Goal: Task Accomplishment & Management: Complete application form

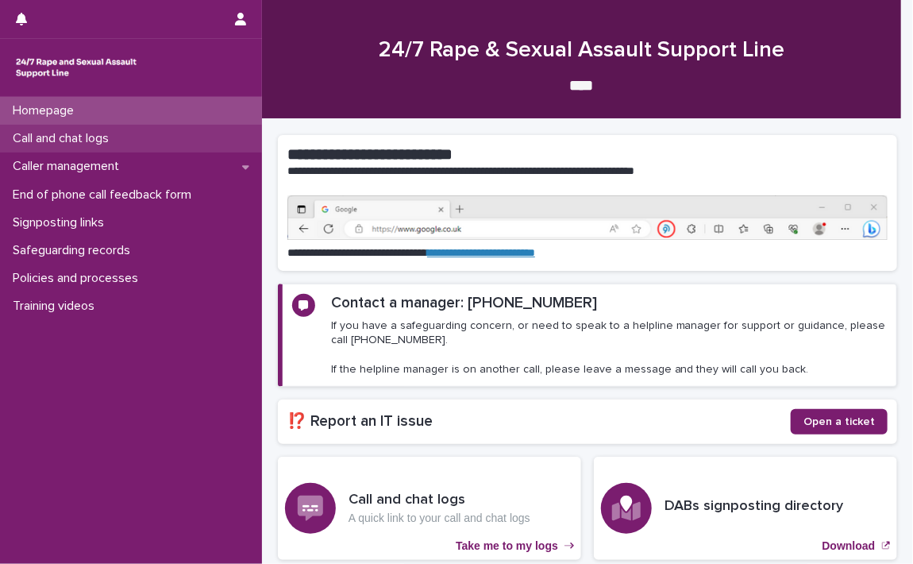
click at [84, 136] on p "Call and chat logs" at bounding box center [63, 138] width 115 height 15
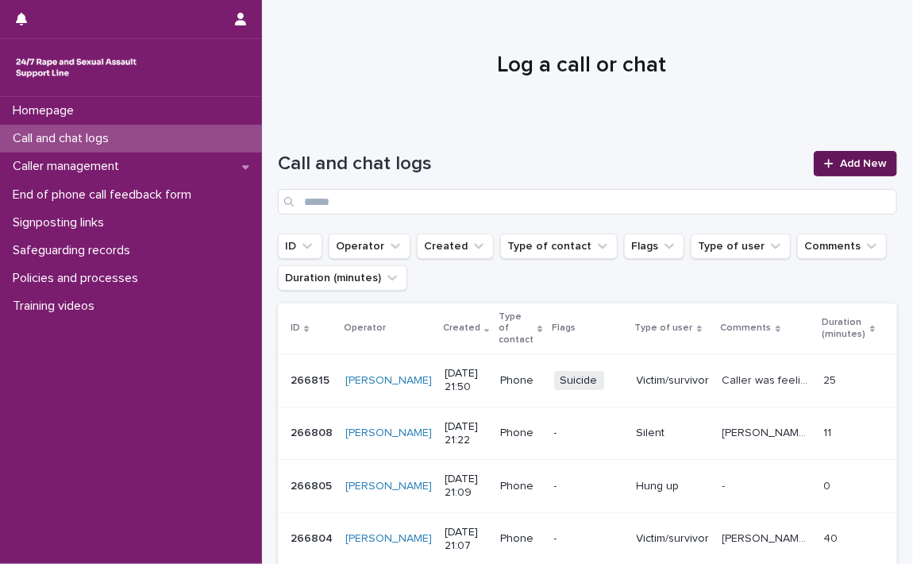
click at [840, 159] on span "Add New" at bounding box center [863, 163] width 47 height 11
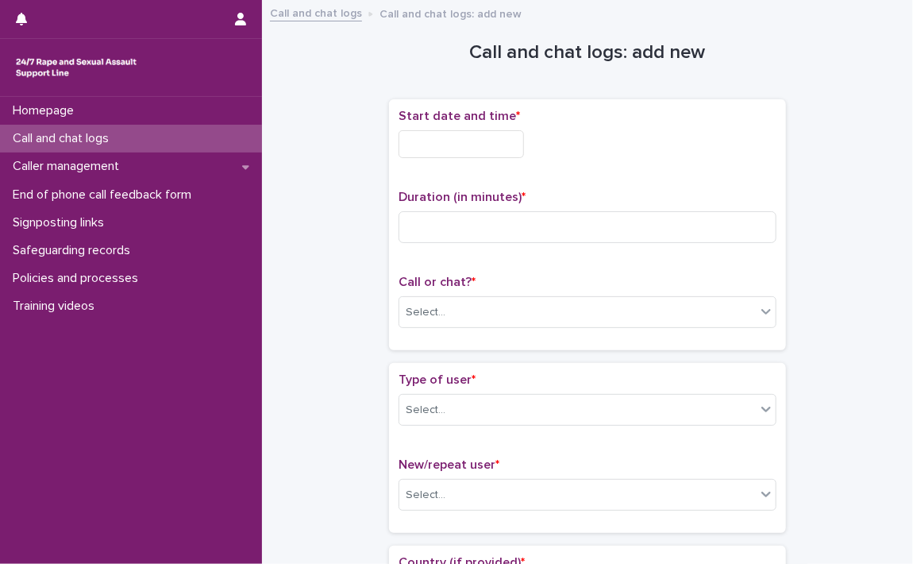
click at [432, 145] on input "text" at bounding box center [461, 144] width 125 height 28
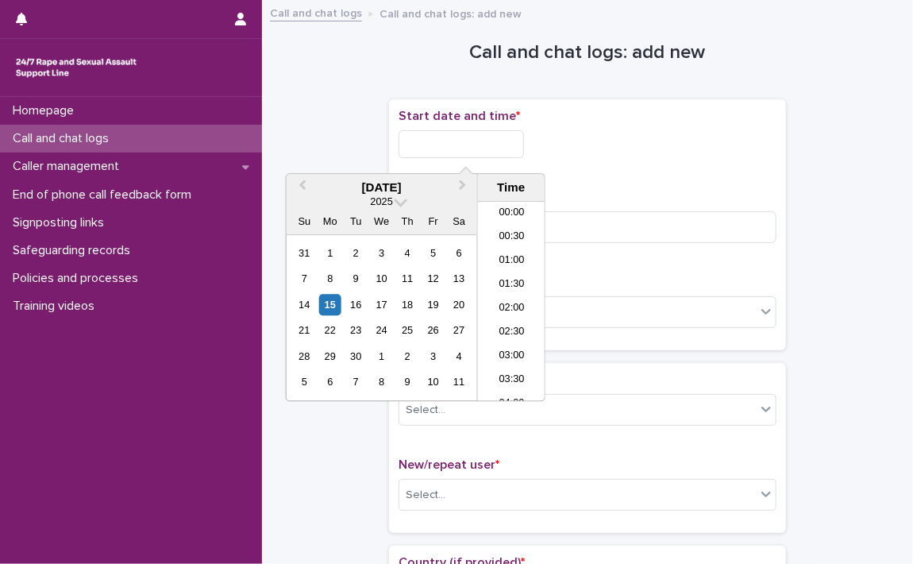
scroll to position [389, 0]
click at [514, 293] on li "10:00" at bounding box center [511, 302] width 67 height 24
click at [524, 138] on input "**********" at bounding box center [461, 144] width 125 height 28
type input "**********"
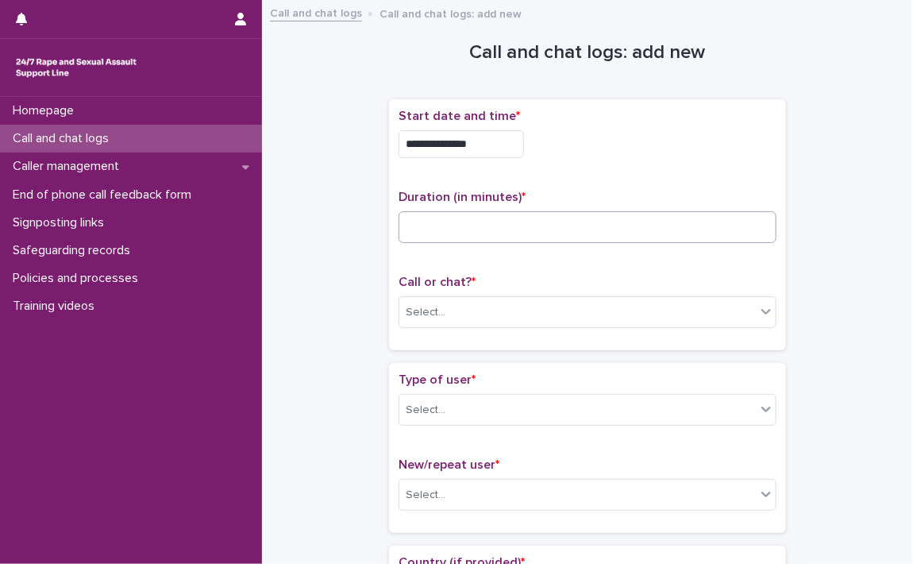
drag, startPoint x: 563, startPoint y: 184, endPoint x: 518, endPoint y: 222, distance: 59.2
click at [564, 185] on div "**********" at bounding box center [588, 225] width 378 height 232
click at [512, 226] on input at bounding box center [588, 227] width 378 height 32
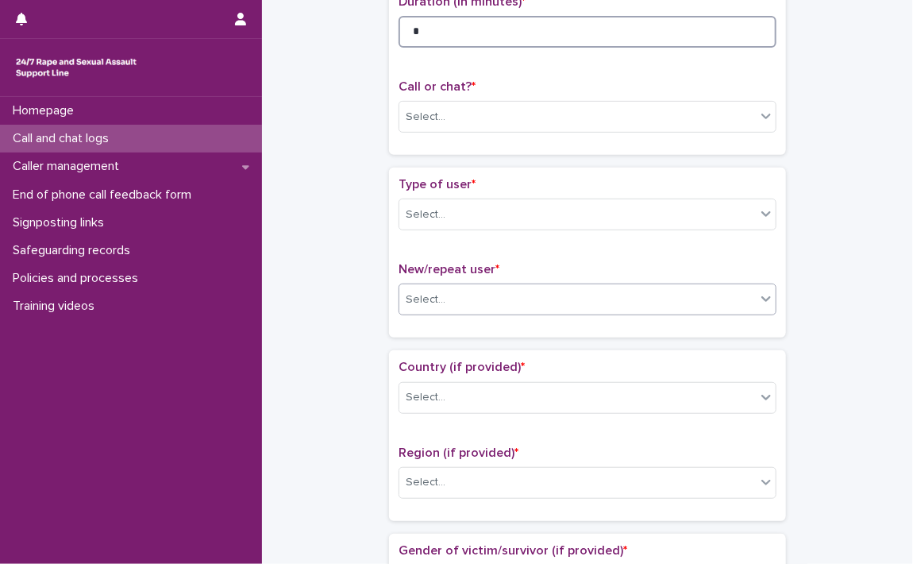
scroll to position [238, 0]
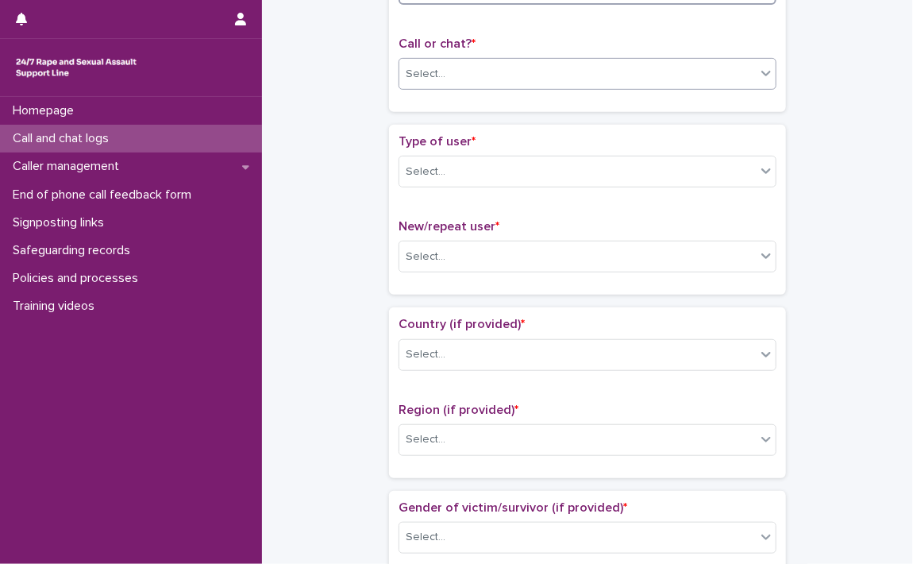
type input "*"
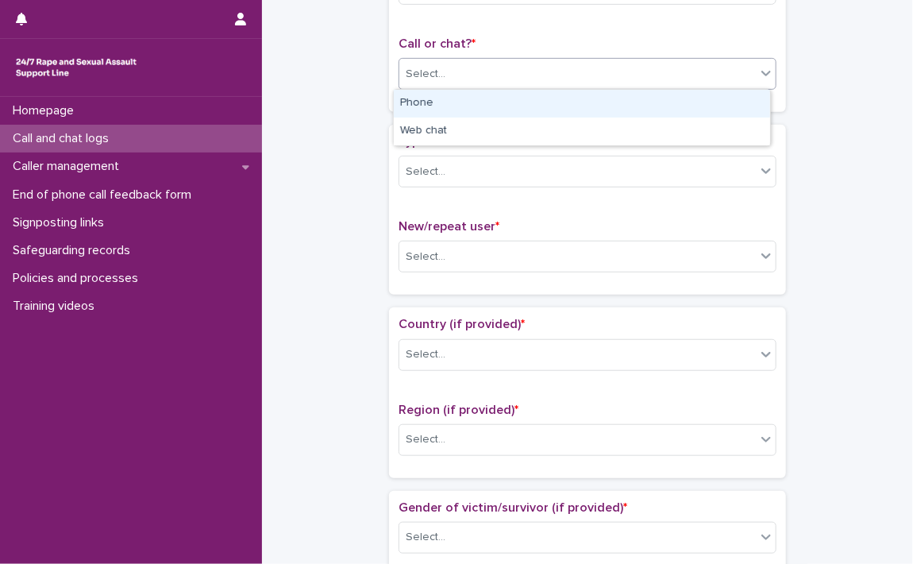
click at [762, 75] on icon at bounding box center [766, 73] width 16 height 16
click at [612, 96] on div "Phone" at bounding box center [582, 104] width 376 height 28
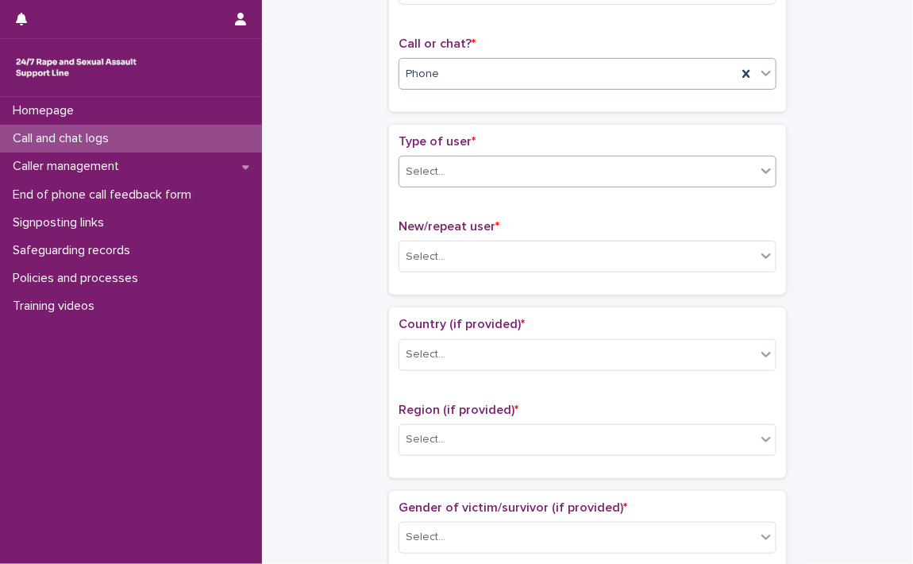
click at [761, 172] on icon at bounding box center [766, 171] width 10 height 6
click at [759, 172] on icon at bounding box center [766, 171] width 16 height 16
click at [762, 169] on icon at bounding box center [766, 171] width 16 height 16
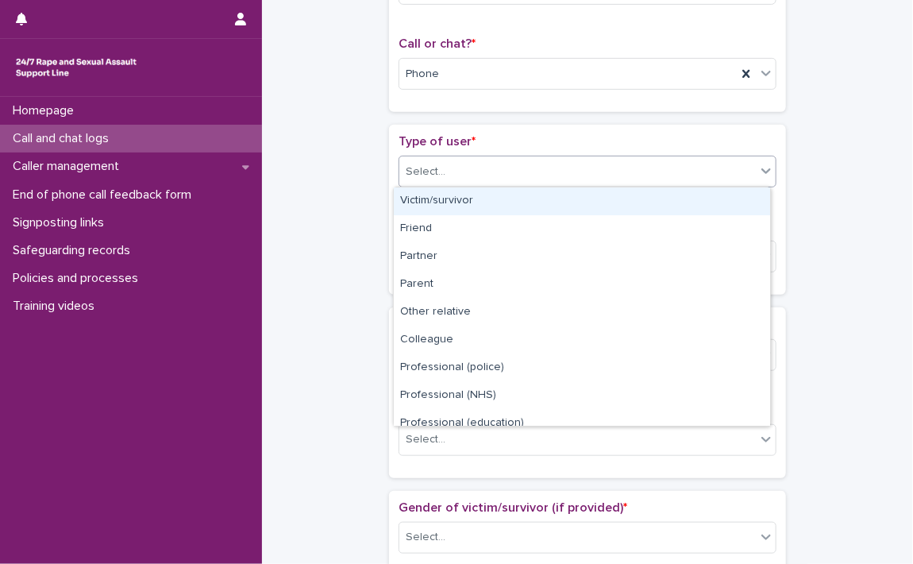
click at [765, 165] on icon at bounding box center [766, 171] width 16 height 16
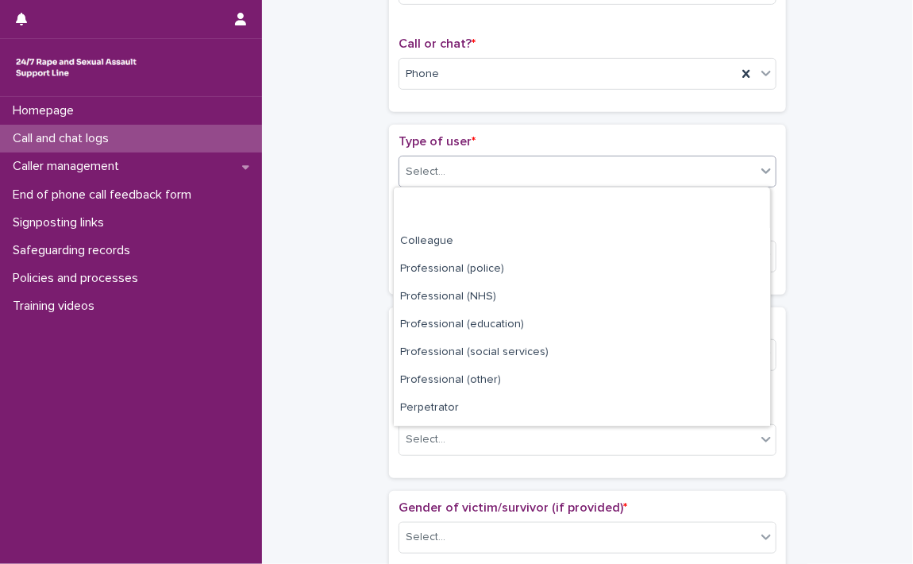
scroll to position [178, 0]
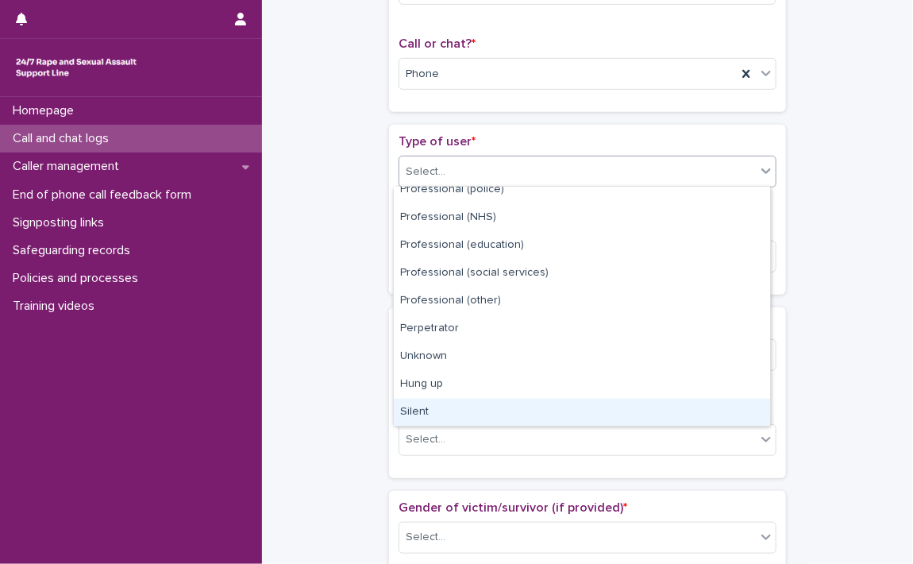
click at [400, 409] on div "Silent" at bounding box center [582, 413] width 376 height 28
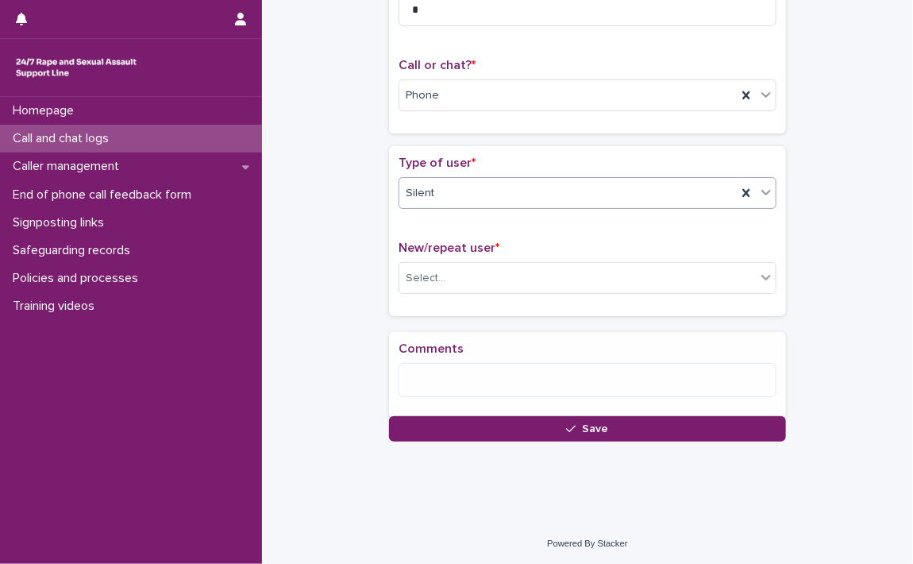
scroll to position [229, 0]
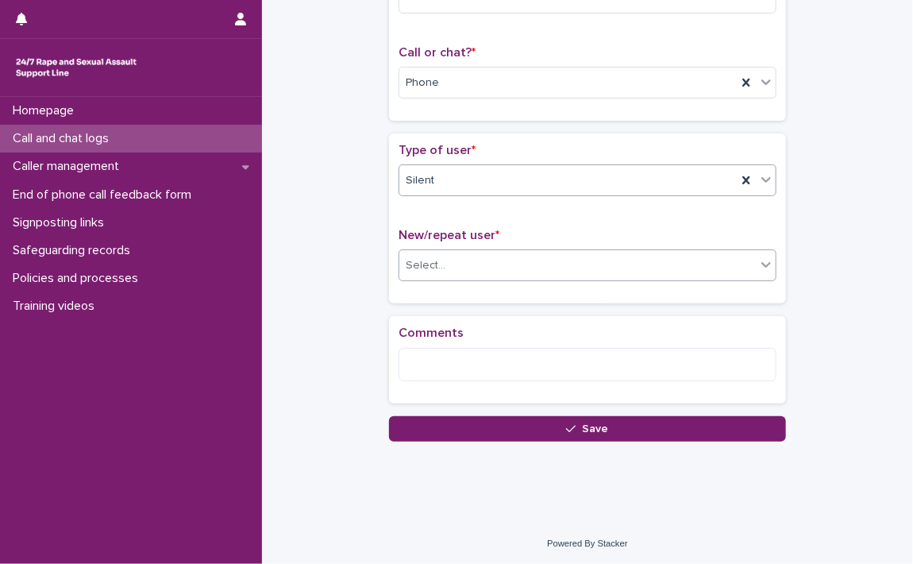
click at [761, 263] on icon at bounding box center [766, 266] width 10 height 6
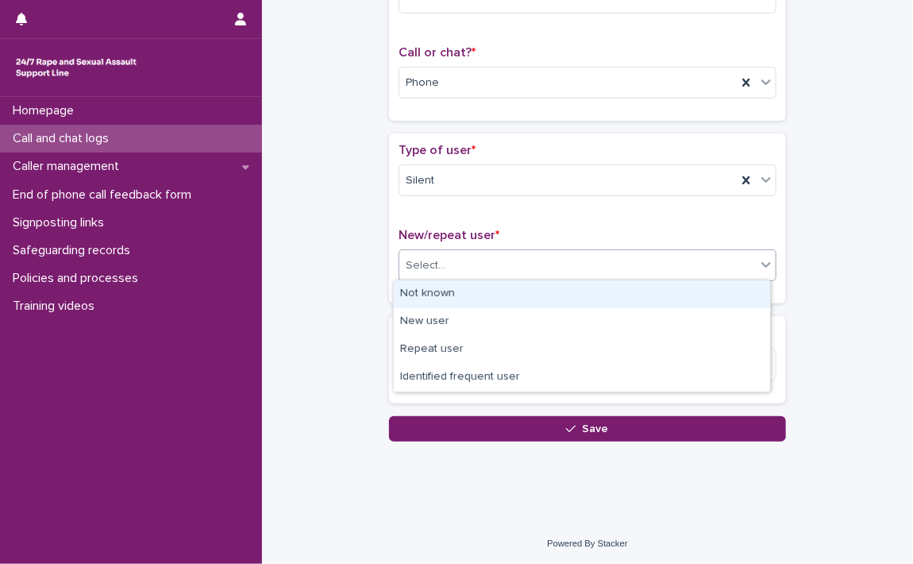
click at [430, 290] on div "Not known" at bounding box center [582, 294] width 376 height 28
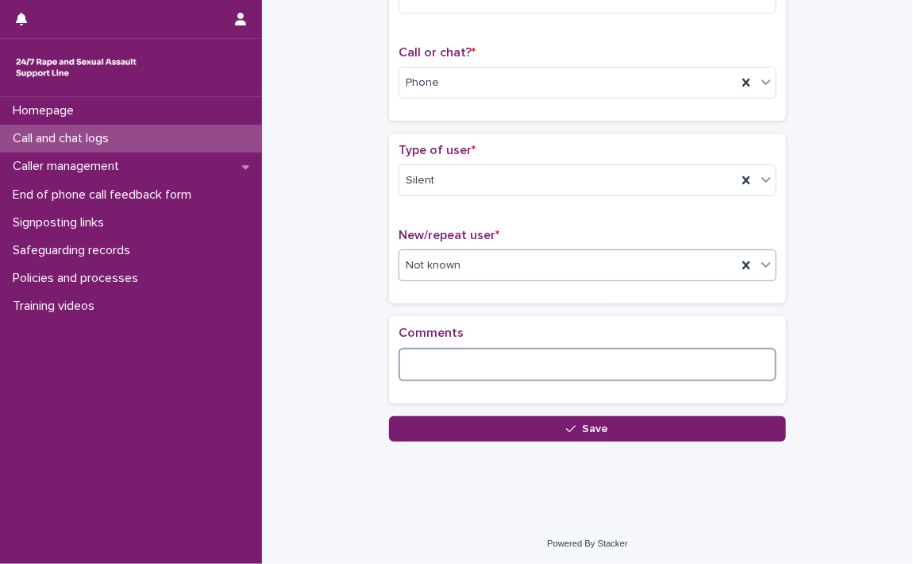
click at [454, 363] on textarea at bounding box center [588, 365] width 378 height 34
drag, startPoint x: 454, startPoint y: 363, endPoint x: 469, endPoint y: 366, distance: 15.4
click at [469, 368] on textarea at bounding box center [588, 365] width 378 height 34
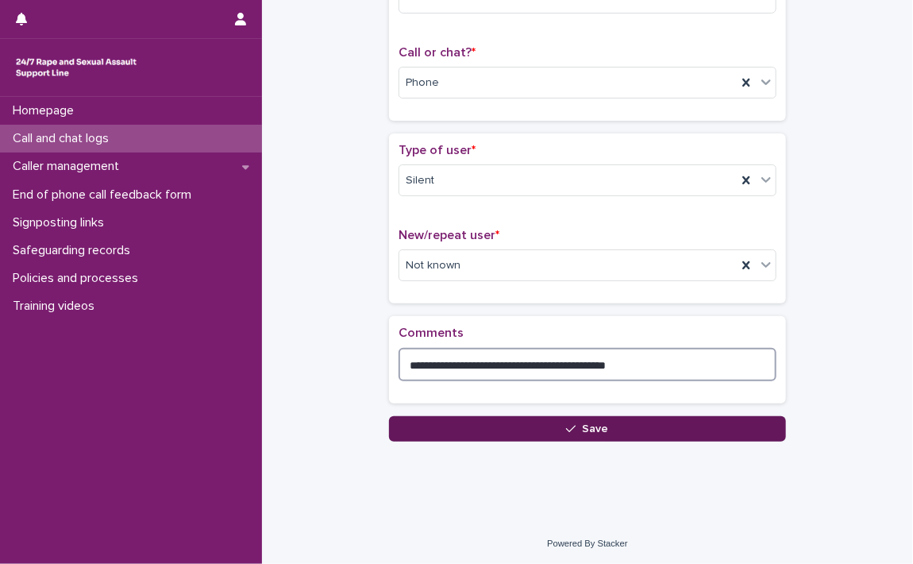
type textarea "**********"
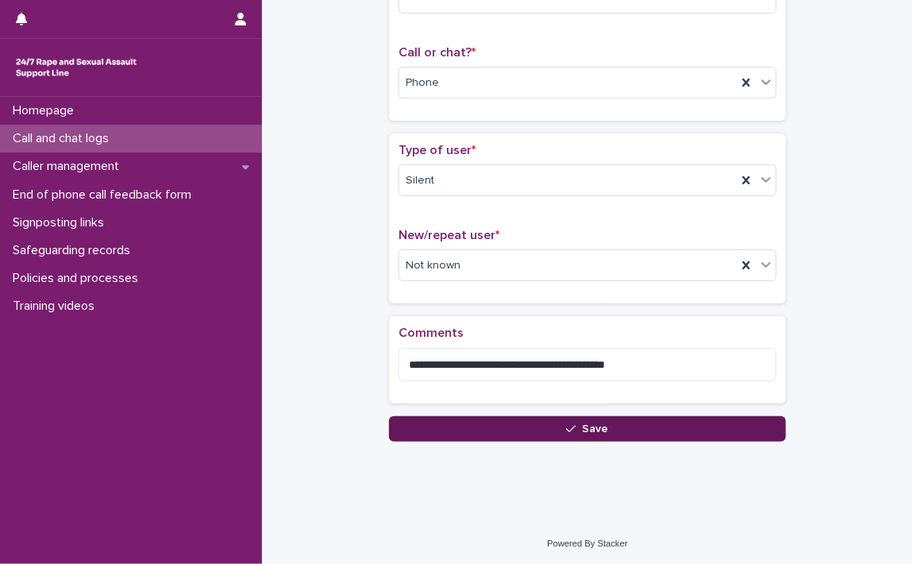
click at [575, 419] on button "Save" at bounding box center [587, 428] width 397 height 25
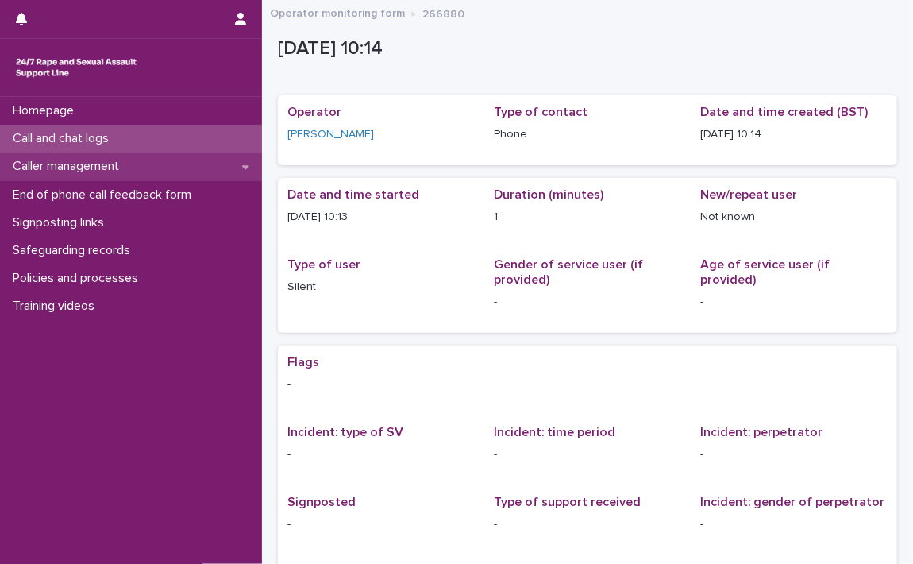
click at [244, 168] on icon at bounding box center [245, 166] width 7 height 11
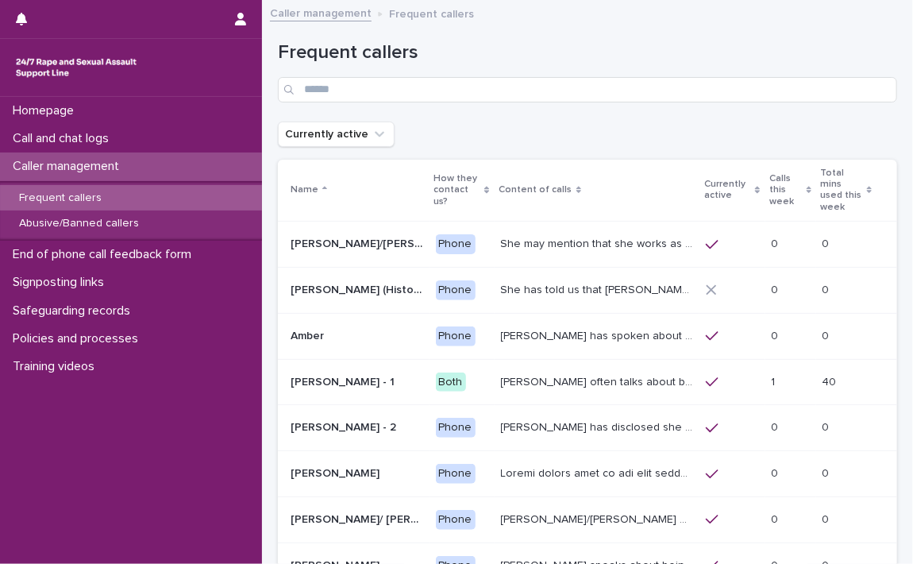
click at [89, 163] on p "Caller management" at bounding box center [68, 166] width 125 height 15
click at [101, 218] on p "Abusive/Banned callers" at bounding box center [78, 223] width 145 height 13
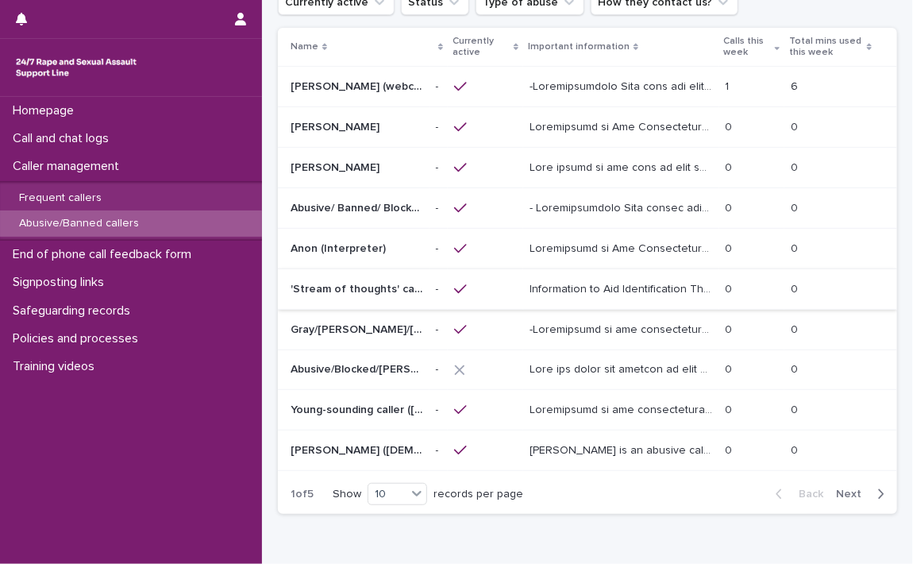
scroll to position [159, 0]
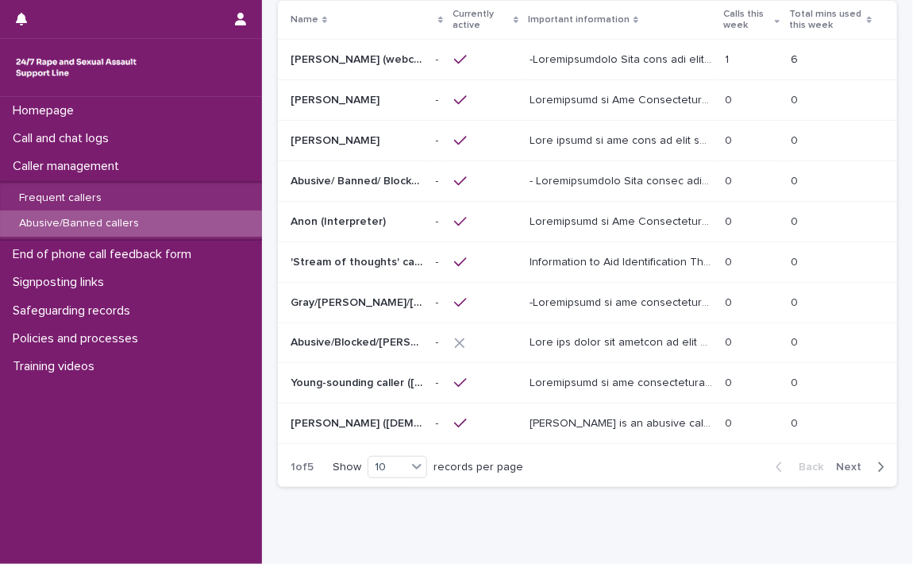
click at [589, 179] on p at bounding box center [623, 180] width 187 height 17
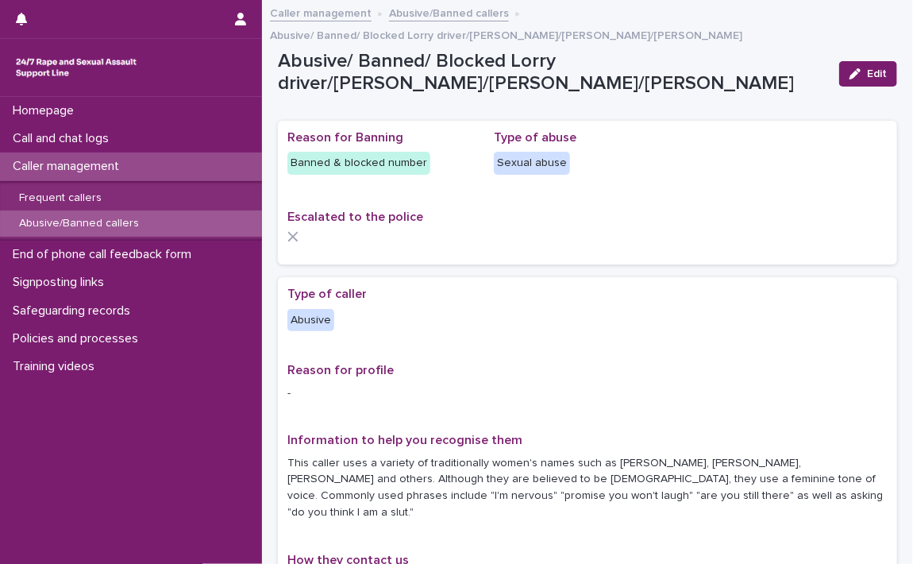
click at [40, 162] on p "Caller management" at bounding box center [68, 166] width 125 height 15
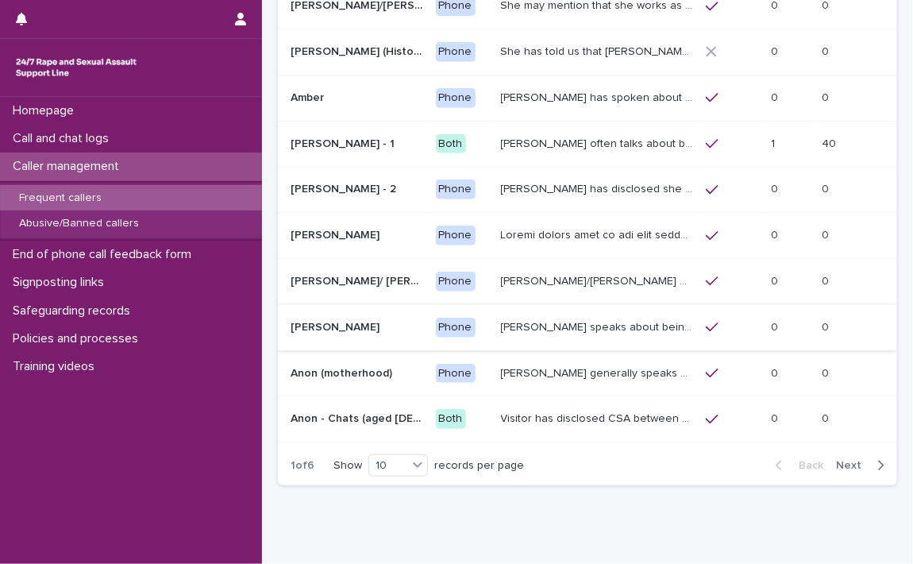
scroll to position [283, 0]
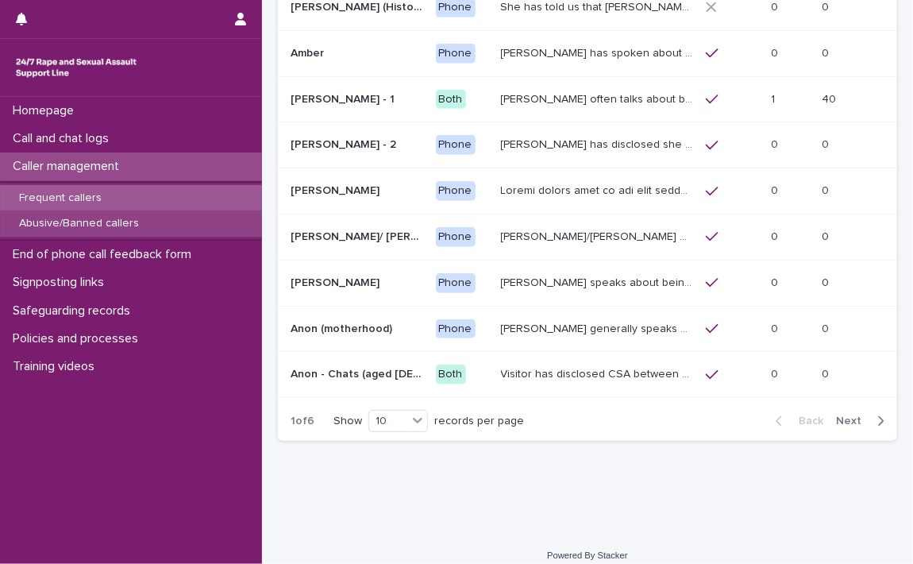
click at [112, 220] on p "Abusive/Banned callers" at bounding box center [78, 223] width 145 height 13
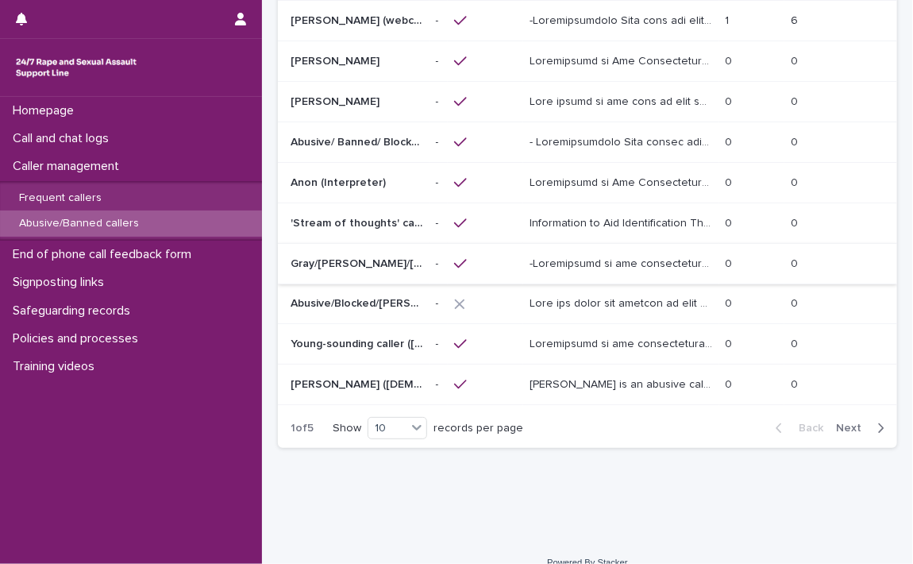
scroll to position [216, 0]
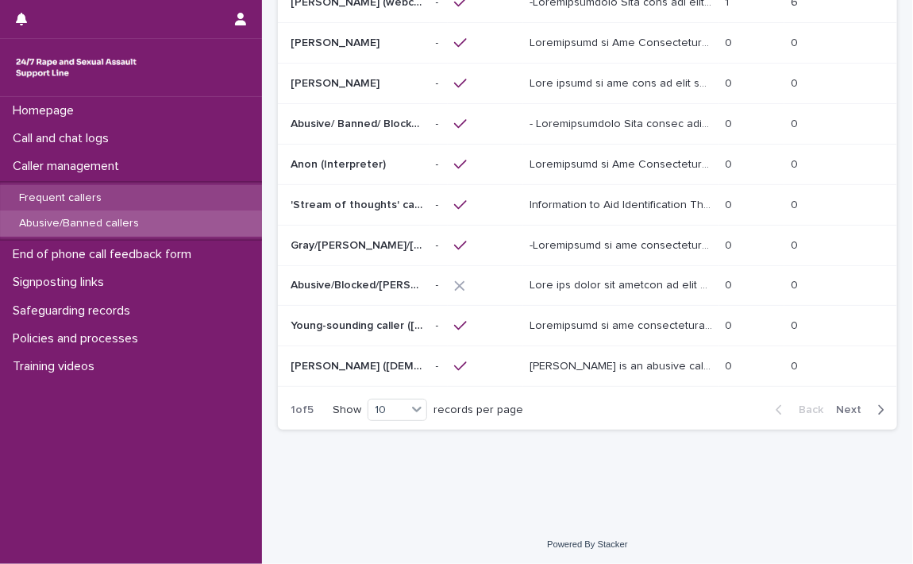
click at [79, 191] on p "Frequent callers" at bounding box center [60, 197] width 108 height 13
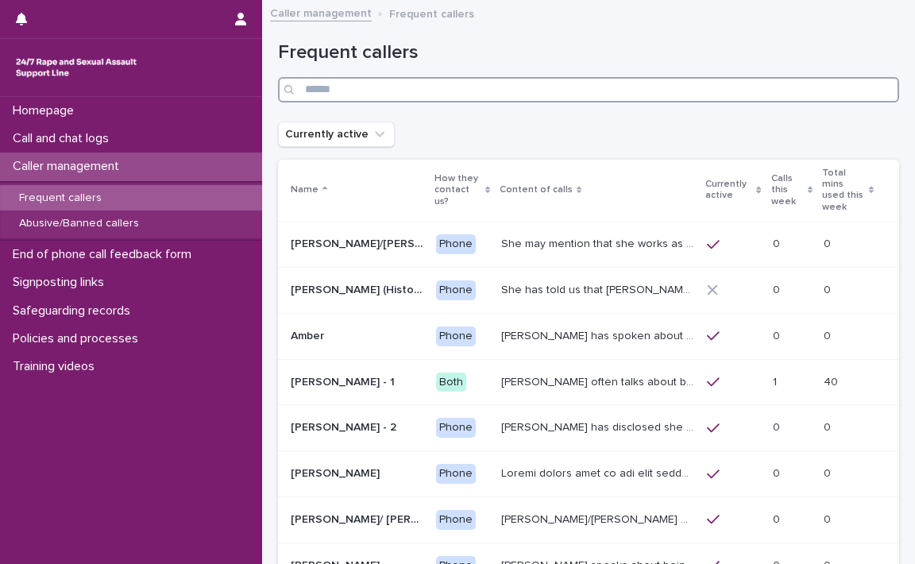
click at [399, 81] on input "Search" at bounding box center [588, 89] width 621 height 25
click at [396, 86] on input "Search" at bounding box center [588, 89] width 621 height 25
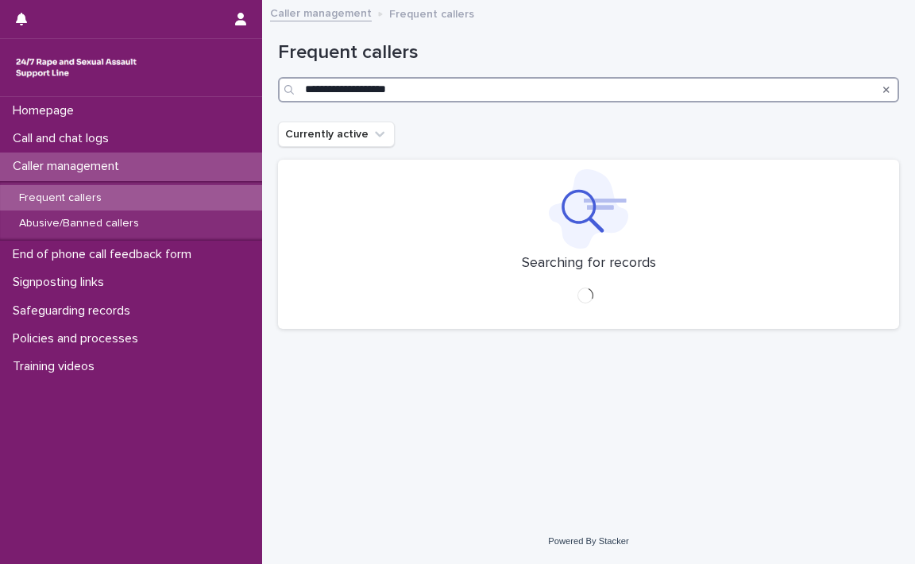
type input "**********"
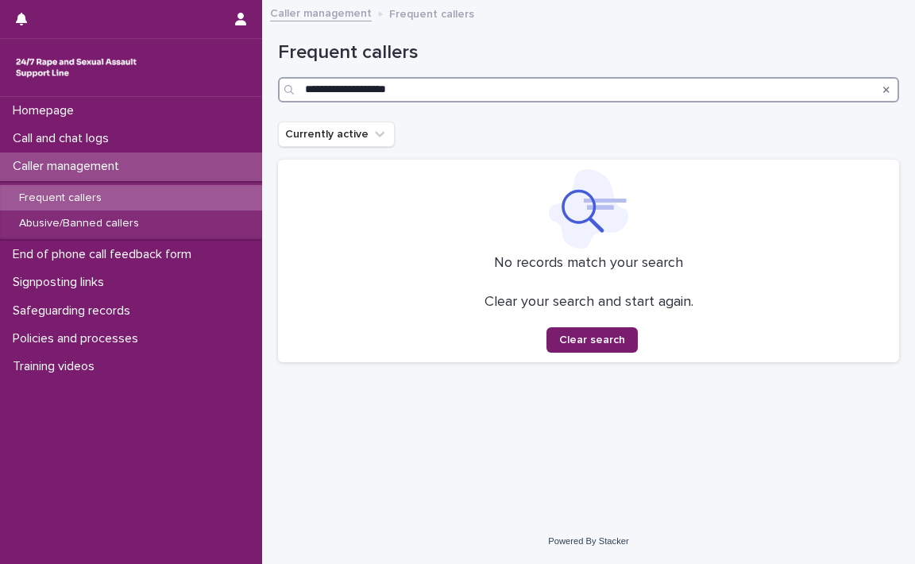
drag, startPoint x: 424, startPoint y: 85, endPoint x: 283, endPoint y: 90, distance: 141.4
click at [283, 90] on div "**********" at bounding box center [588, 89] width 621 height 25
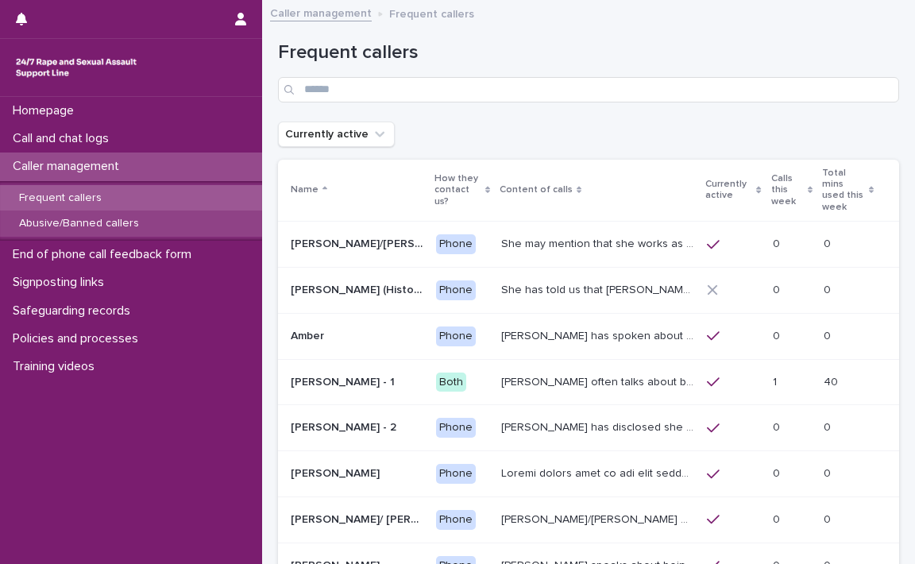
click at [81, 219] on p "Abusive/Banned callers" at bounding box center [78, 223] width 145 height 13
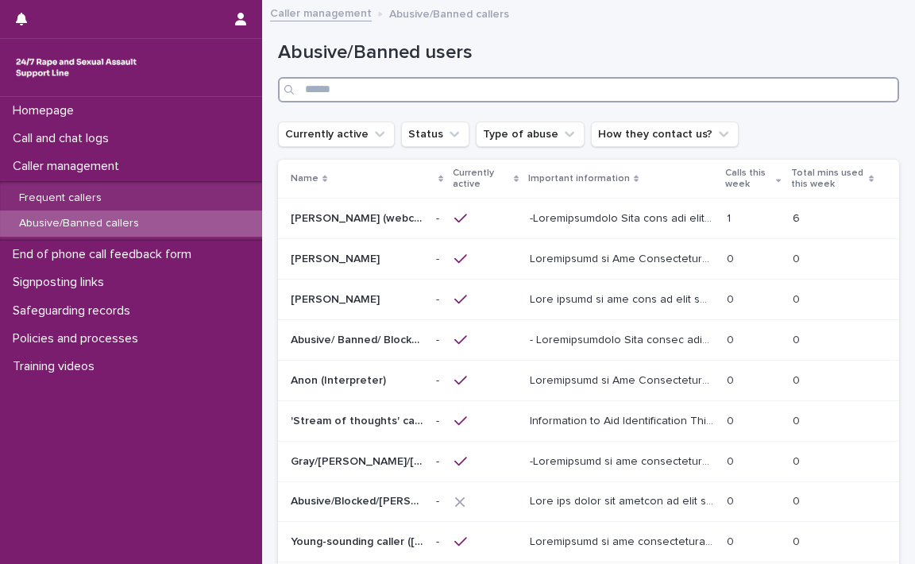
click at [333, 87] on input "Search" at bounding box center [588, 89] width 621 height 25
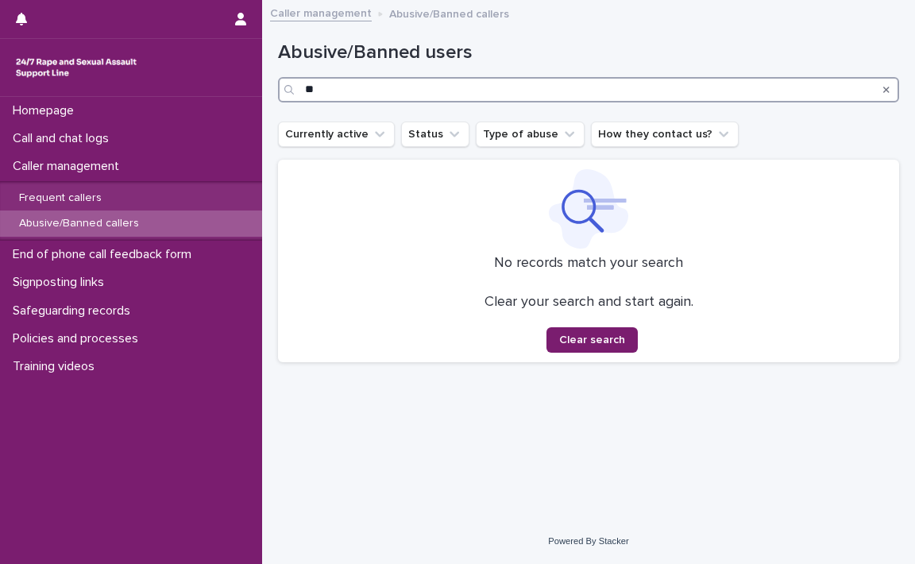
type input "*"
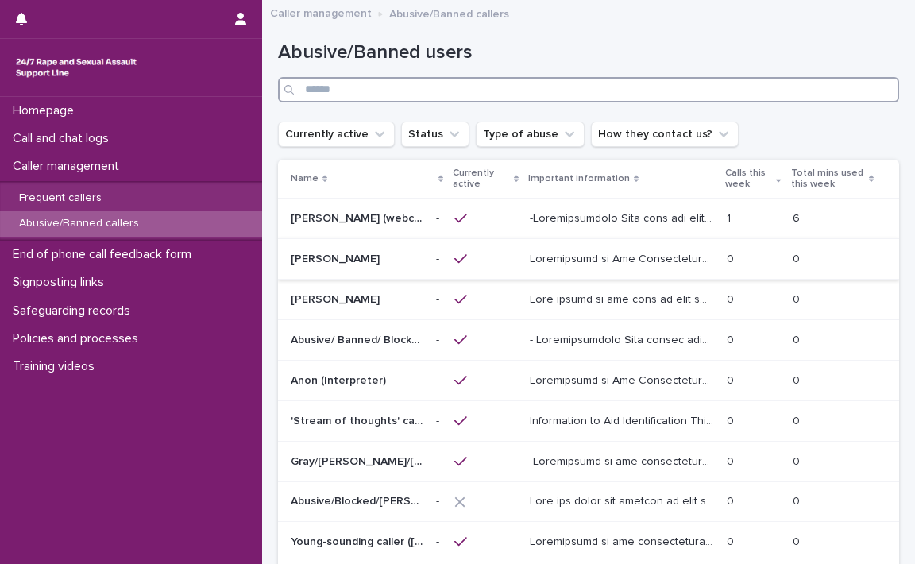
scroll to position [79, 0]
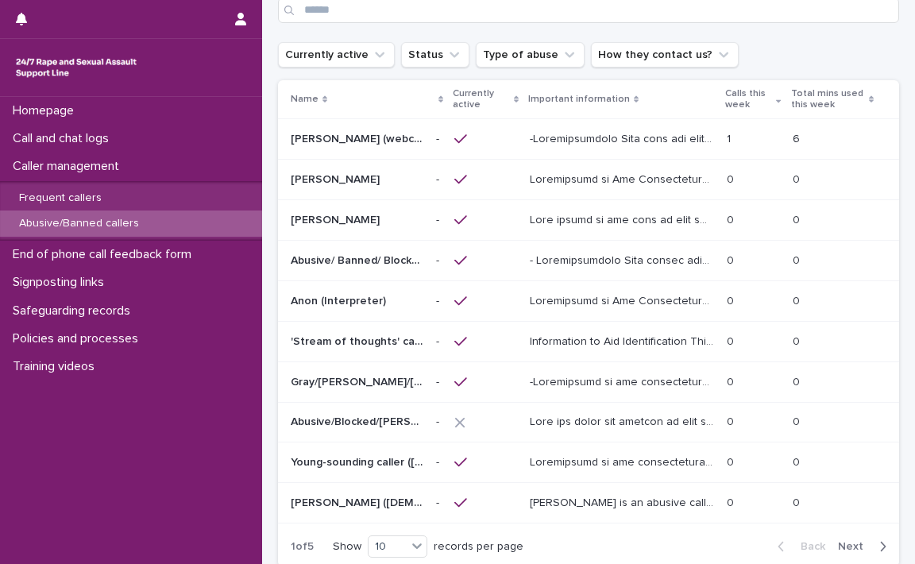
click at [580, 215] on p at bounding box center [623, 218] width 187 height 17
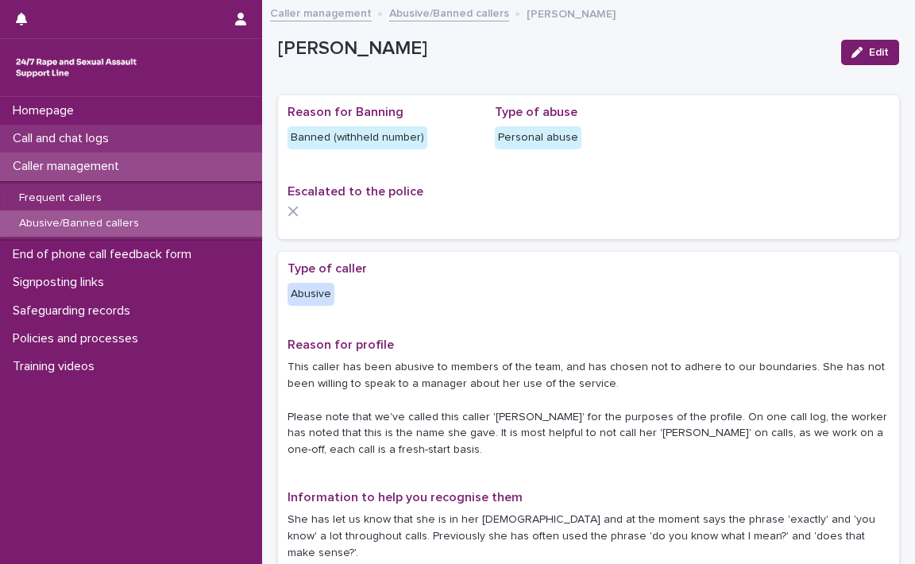
click at [44, 131] on p "Call and chat logs" at bounding box center [63, 138] width 115 height 15
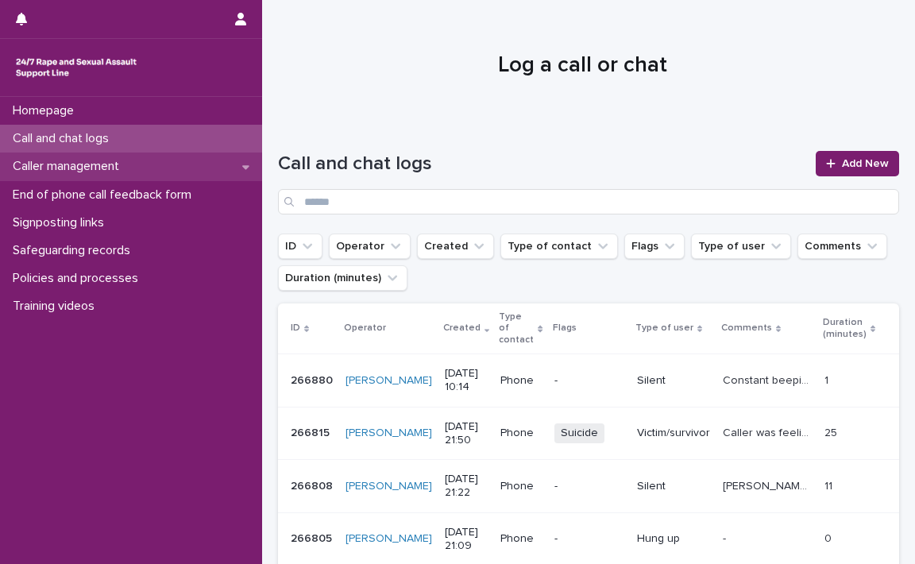
click at [245, 166] on icon at bounding box center [245, 167] width 7 height 4
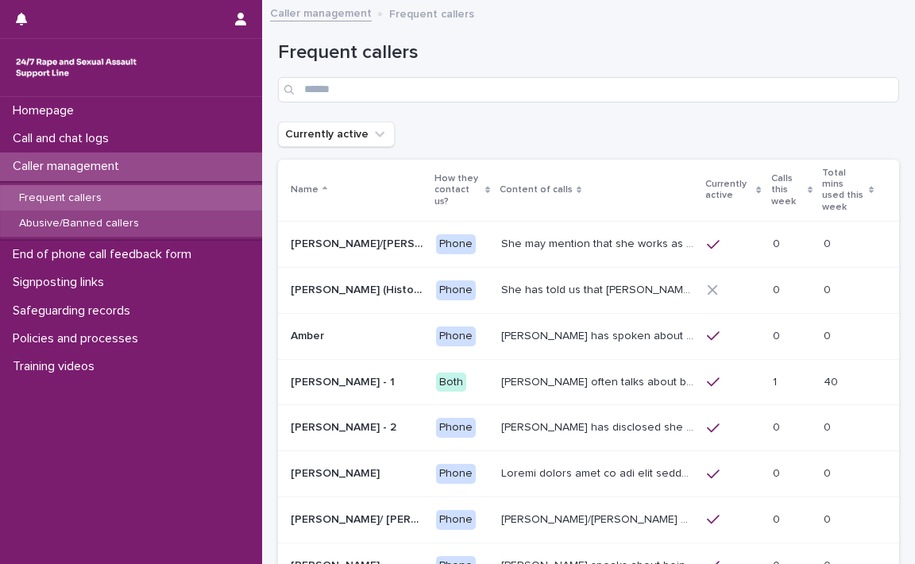
click at [66, 217] on p "Abusive/Banned callers" at bounding box center [78, 223] width 145 height 13
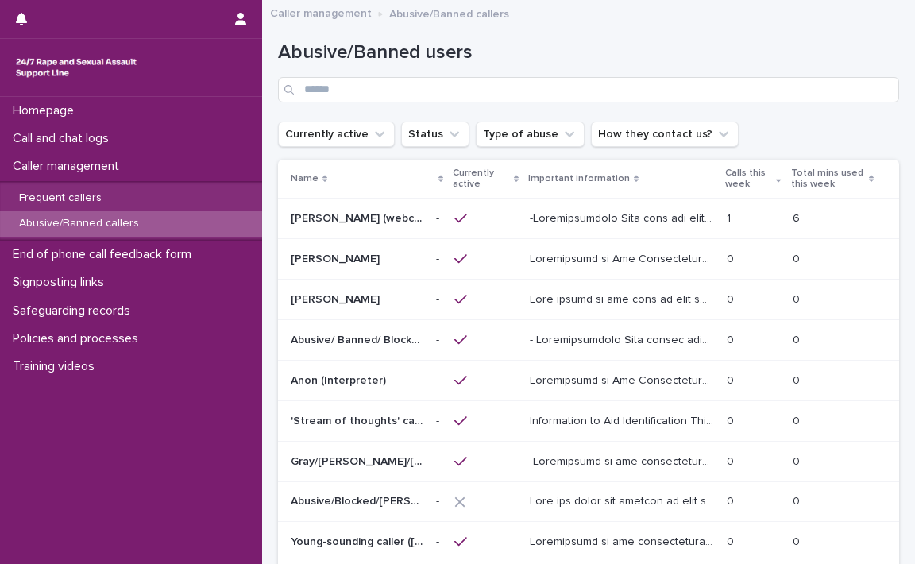
click at [638, 293] on p at bounding box center [623, 298] width 187 height 17
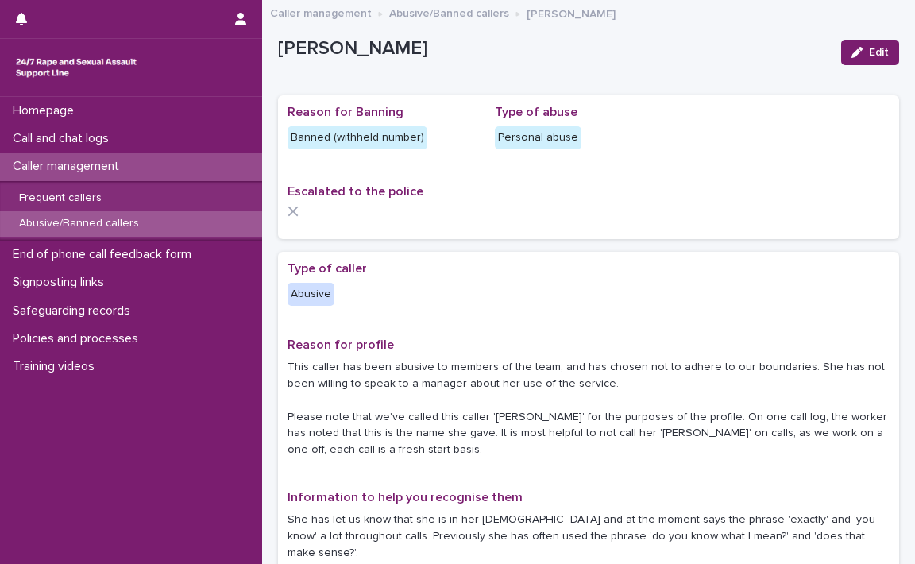
click at [430, 10] on link "Abusive/Banned callers" at bounding box center [449, 12] width 120 height 18
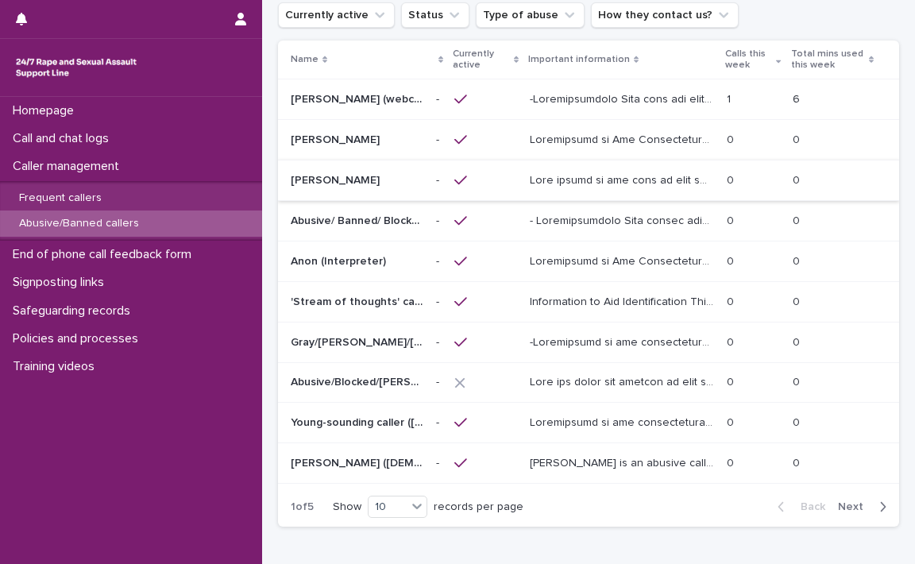
scroll to position [216, 0]
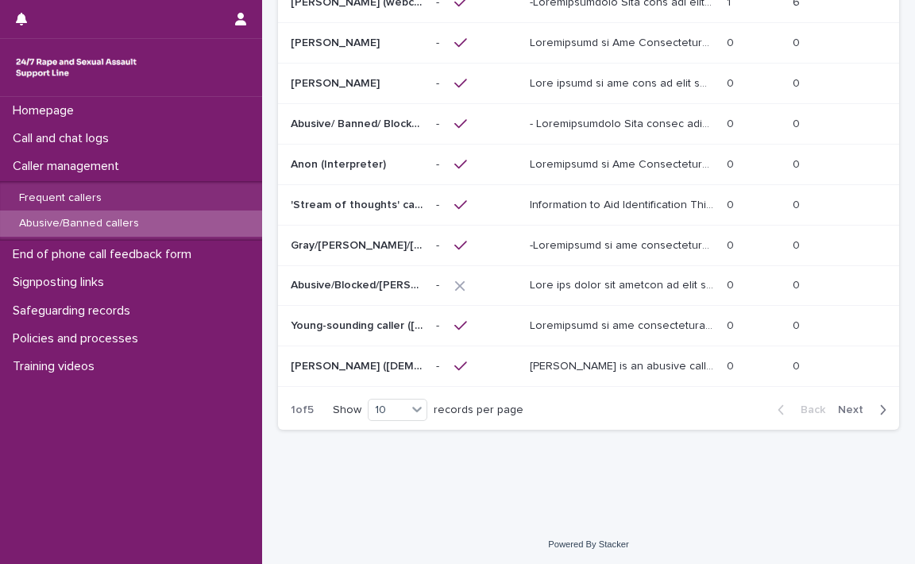
click at [844, 404] on span "Next" at bounding box center [855, 409] width 35 height 11
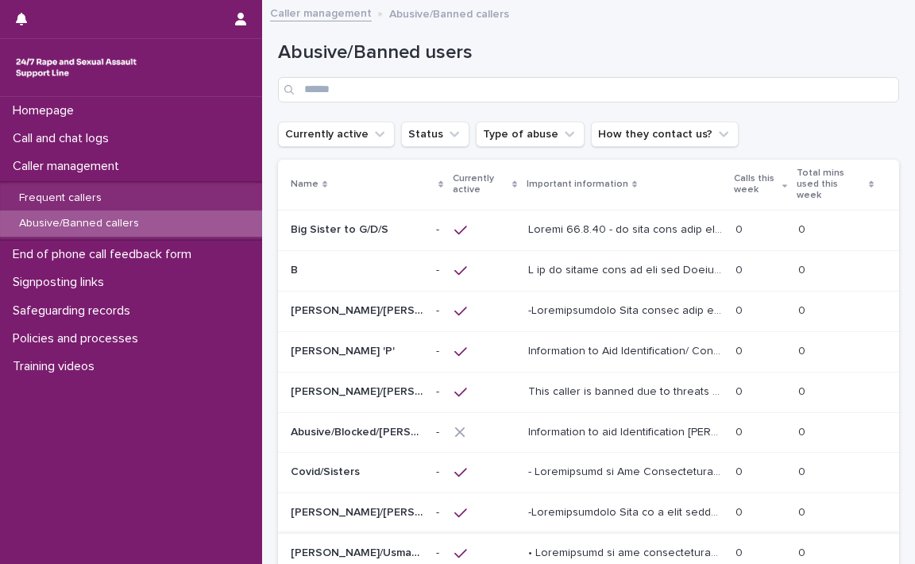
scroll to position [216, 0]
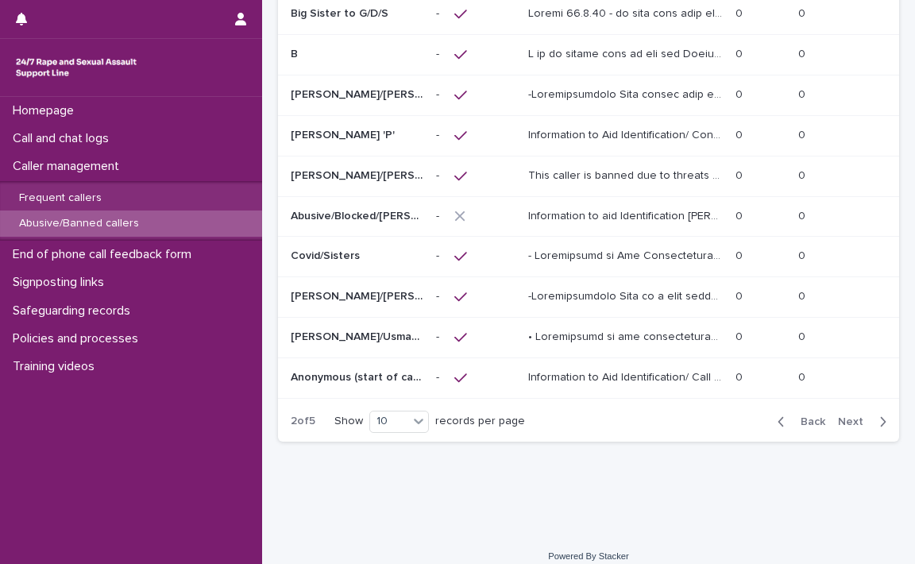
click at [800, 416] on span "Back" at bounding box center [808, 421] width 34 height 11
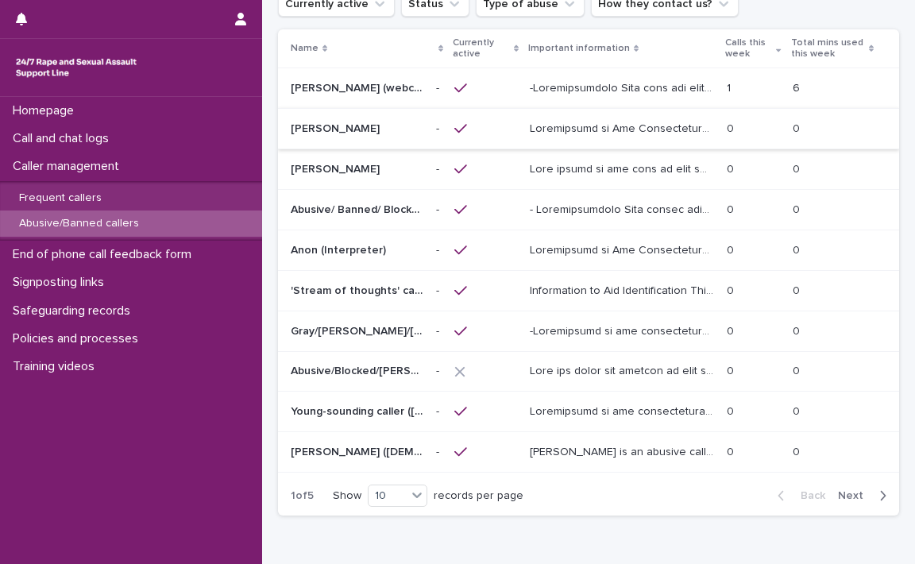
scroll to position [159, 0]
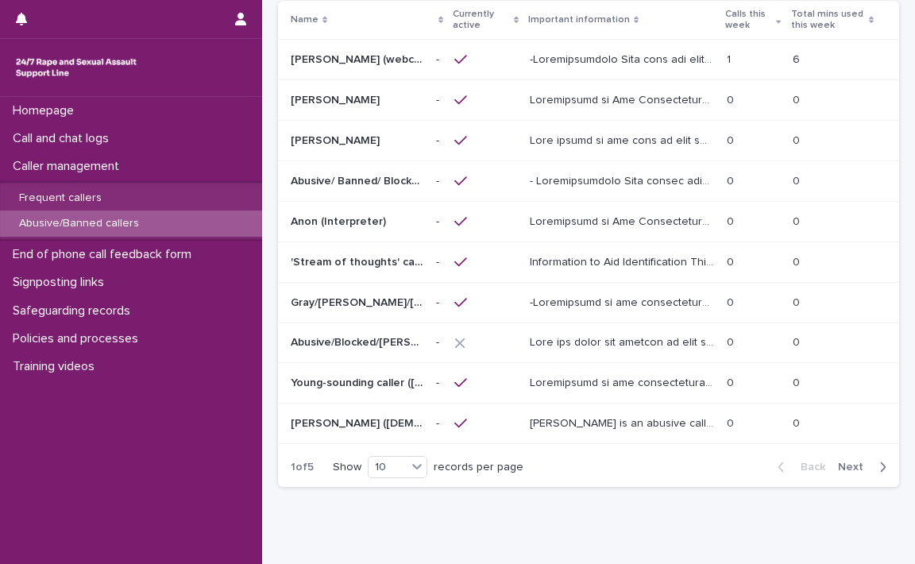
click at [595, 138] on p at bounding box center [623, 139] width 187 height 17
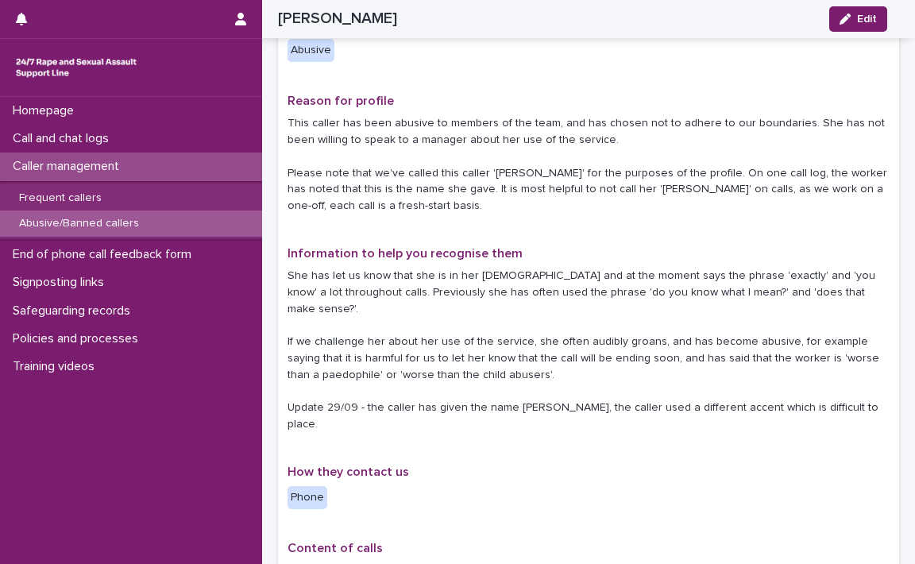
scroll to position [9, 0]
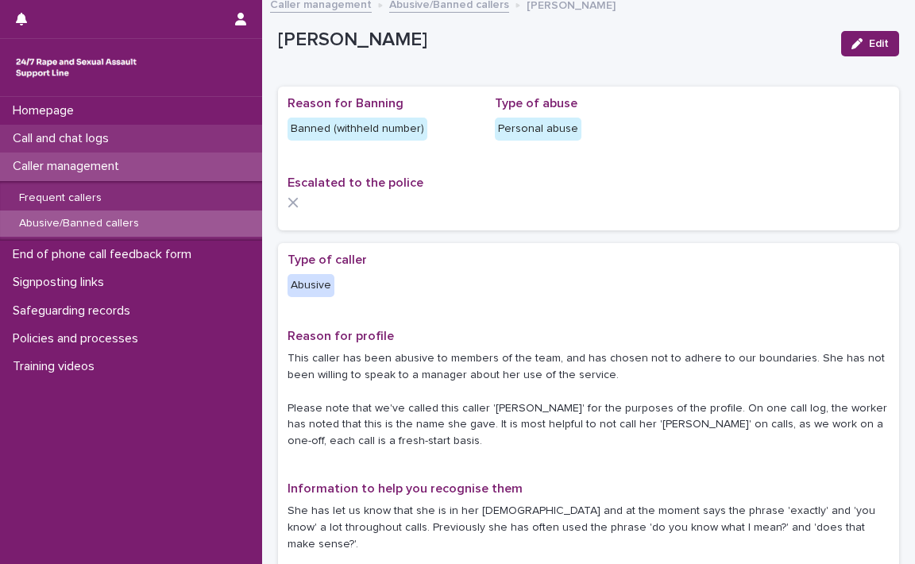
click at [71, 133] on p "Call and chat logs" at bounding box center [63, 138] width 115 height 15
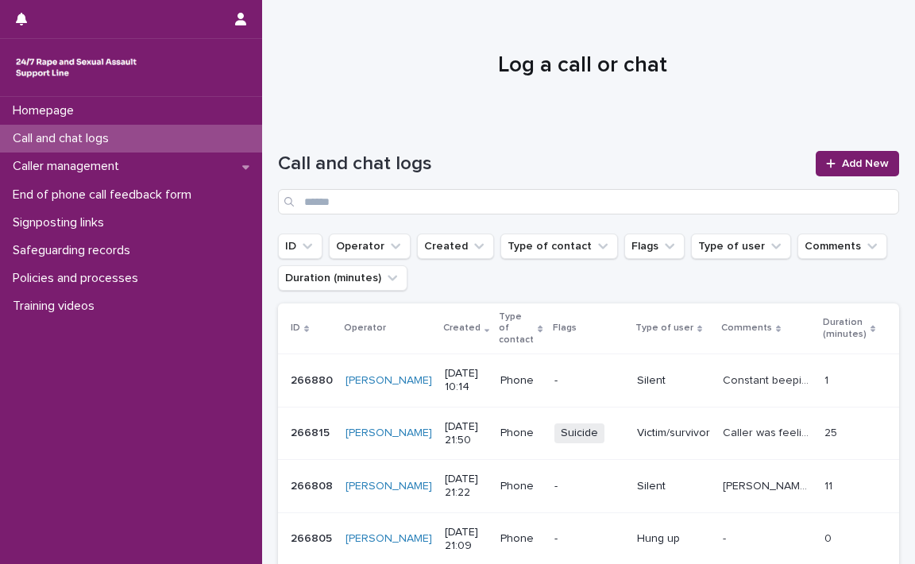
click at [52, 133] on p "Call and chat logs" at bounding box center [63, 138] width 115 height 15
click at [842, 162] on span "Add New" at bounding box center [865, 163] width 47 height 11
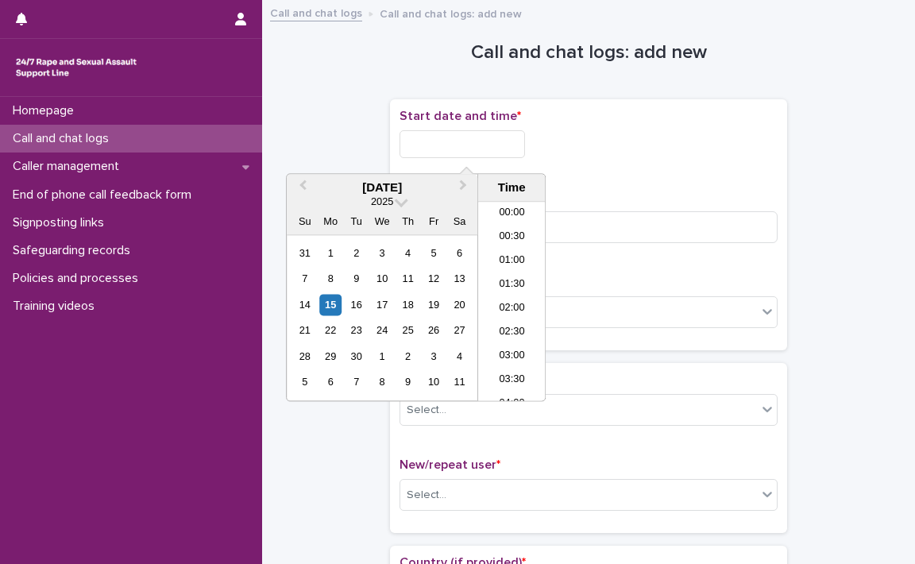
click at [403, 141] on input "text" at bounding box center [461, 144] width 125 height 28
click at [510, 295] on li "10:30" at bounding box center [511, 302] width 67 height 24
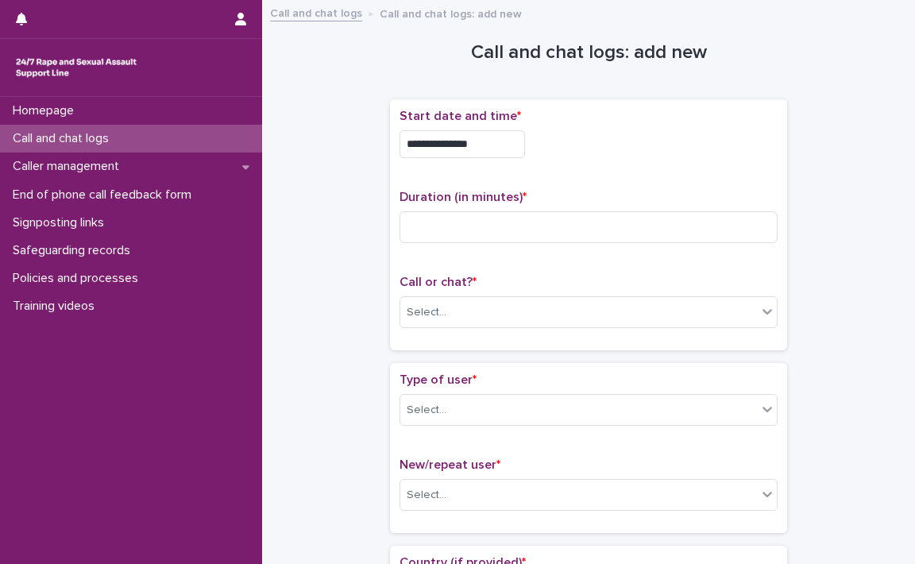
click at [525, 147] on input "**********" at bounding box center [461, 144] width 125 height 28
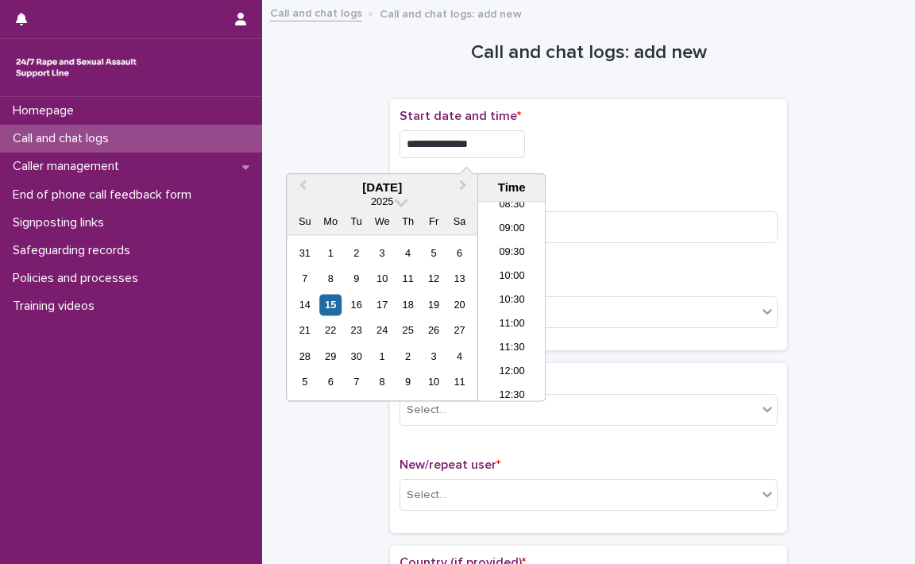
type input "**********"
click at [589, 146] on div "**********" at bounding box center [588, 144] width 378 height 28
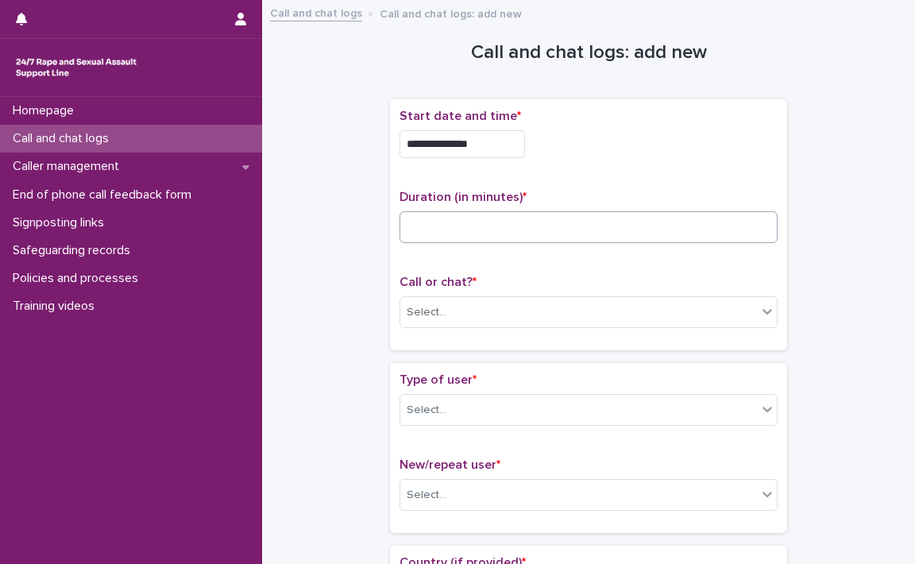
click at [480, 227] on div "Duration (in minutes) *" at bounding box center [588, 223] width 378 height 66
click at [480, 227] on input at bounding box center [588, 227] width 378 height 32
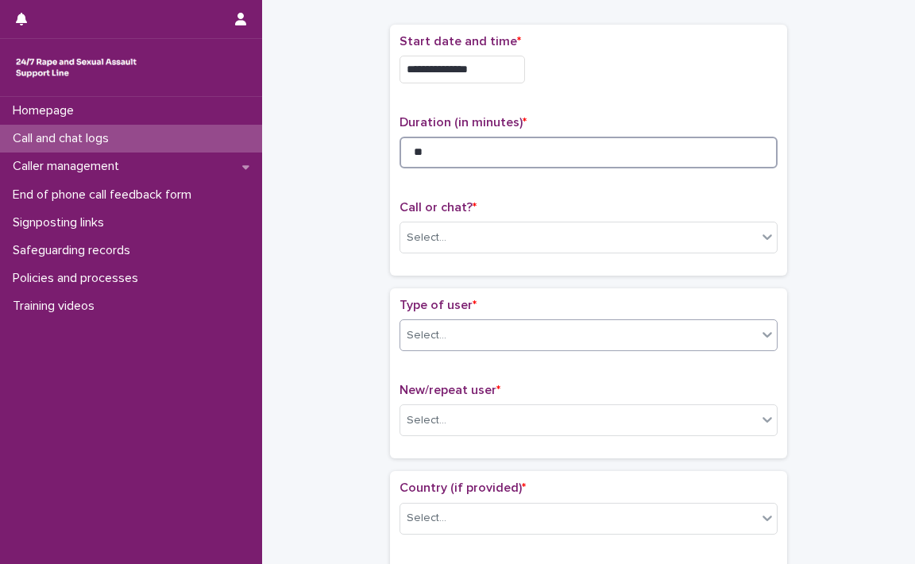
scroll to position [159, 0]
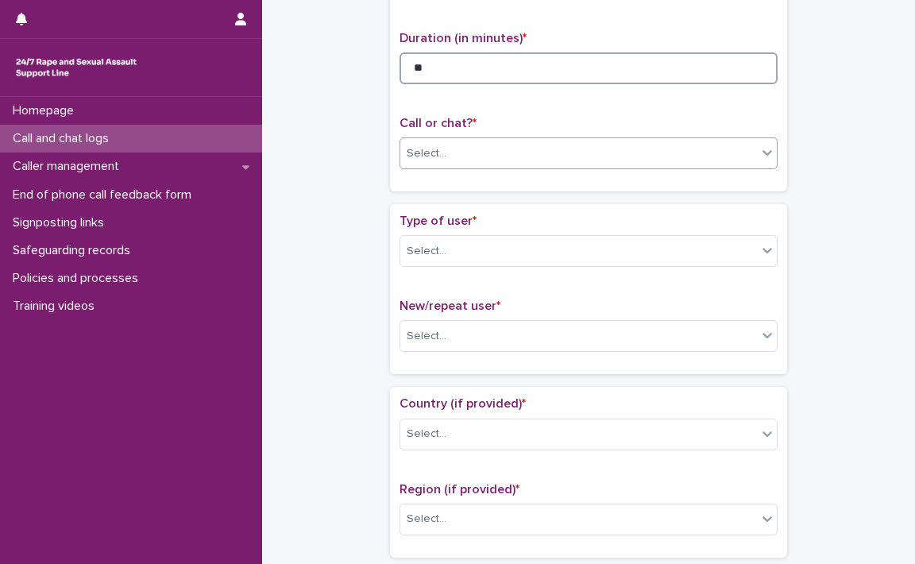
type input "**"
click at [760, 149] on icon at bounding box center [767, 153] width 16 height 16
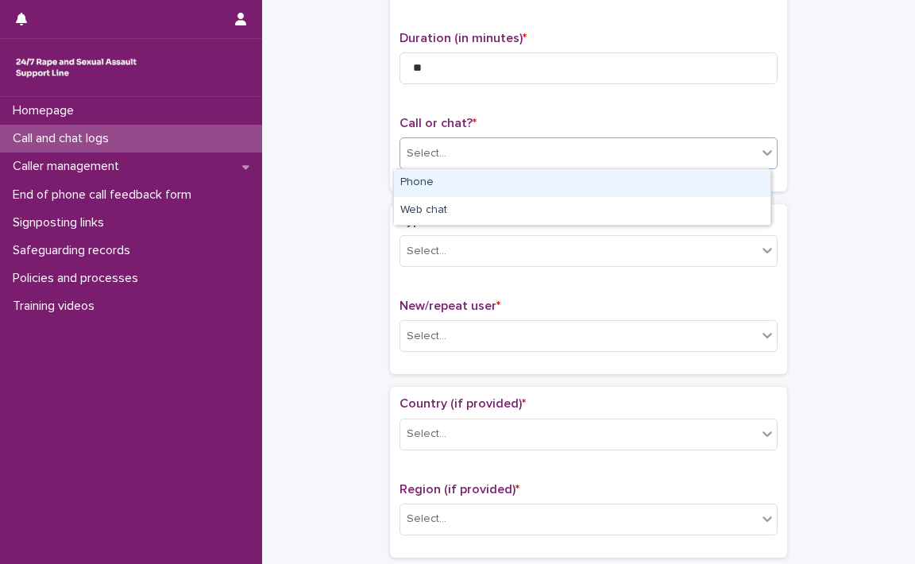
click at [454, 174] on div "Phone" at bounding box center [582, 183] width 376 height 28
click at [454, 174] on div "Call or chat? * option Phone focused, 1 of 2. 2 results available. Use Up and D…" at bounding box center [588, 149] width 378 height 66
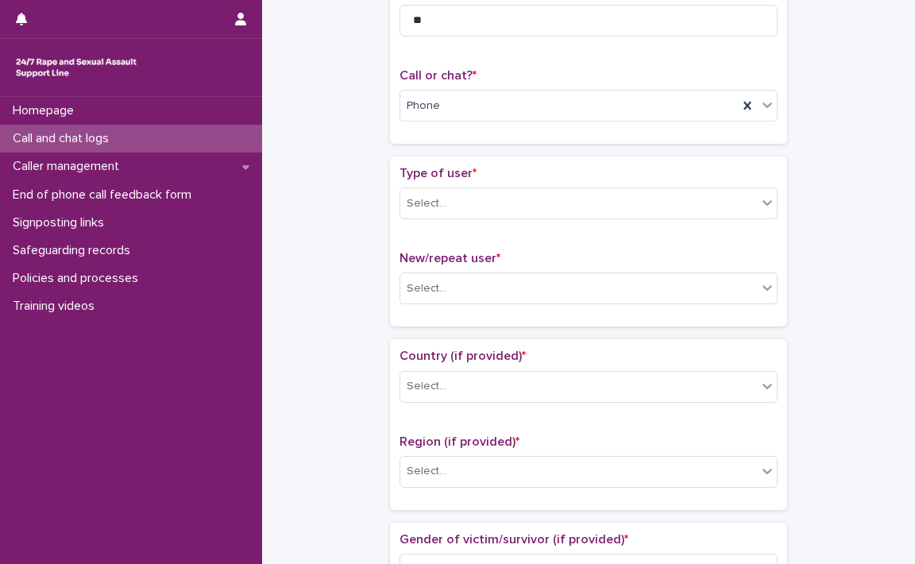
scroll to position [318, 0]
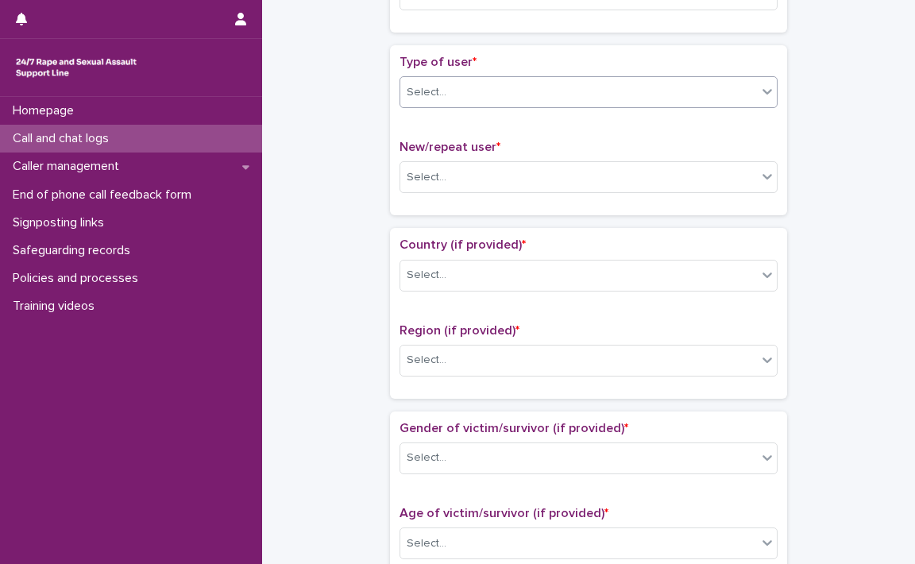
click at [762, 91] on icon at bounding box center [767, 92] width 10 height 6
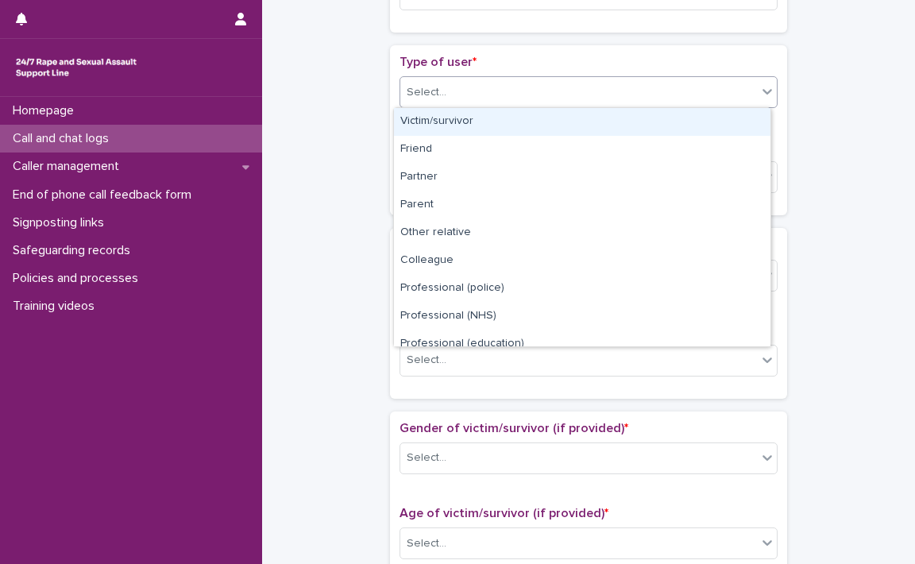
click at [765, 87] on icon at bounding box center [767, 91] width 16 height 16
click at [443, 121] on div "Victim/survivor" at bounding box center [582, 122] width 376 height 28
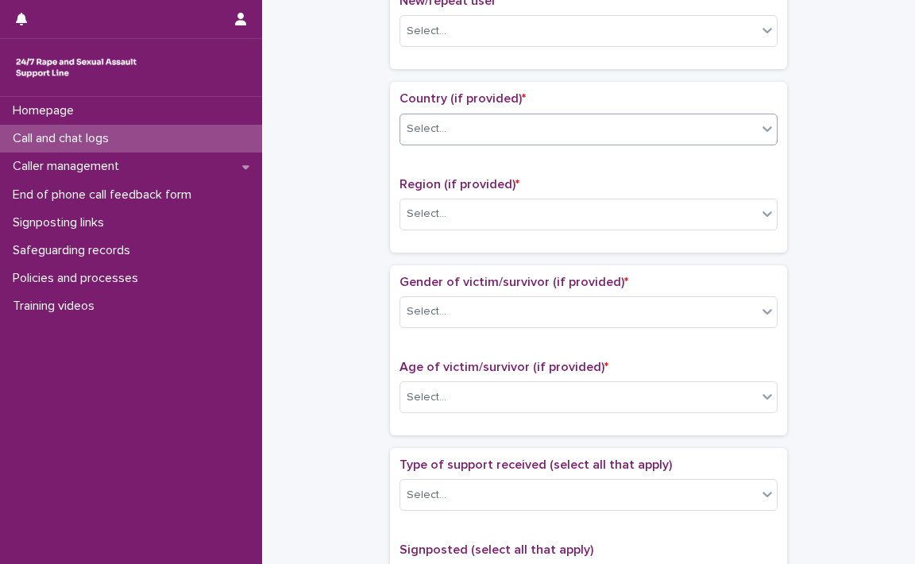
scroll to position [476, 0]
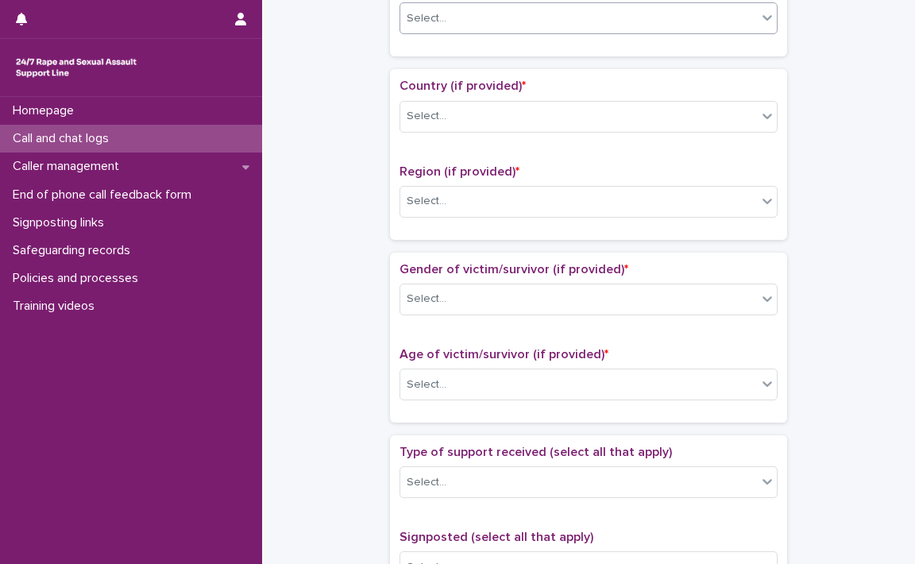
click at [765, 23] on icon at bounding box center [767, 18] width 16 height 16
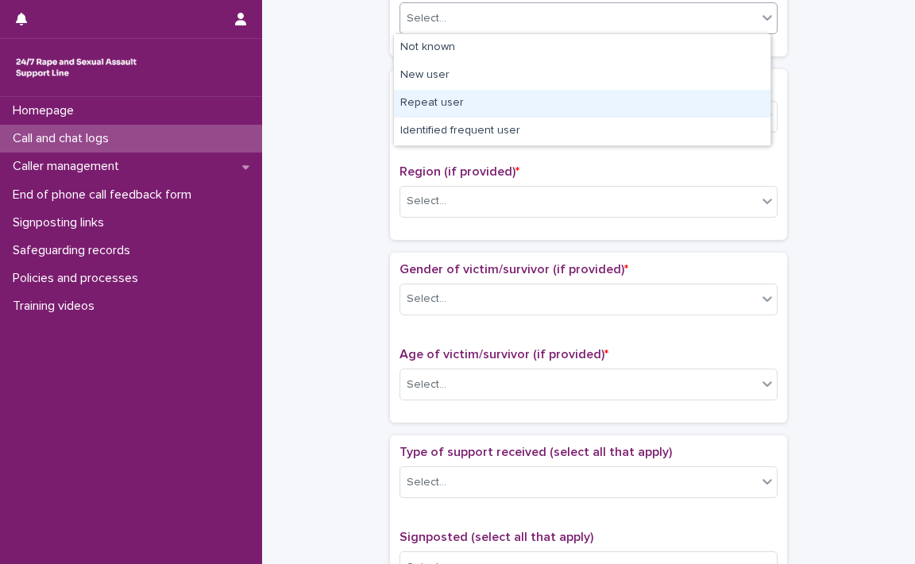
click at [461, 99] on div "Repeat user" at bounding box center [582, 104] width 376 height 28
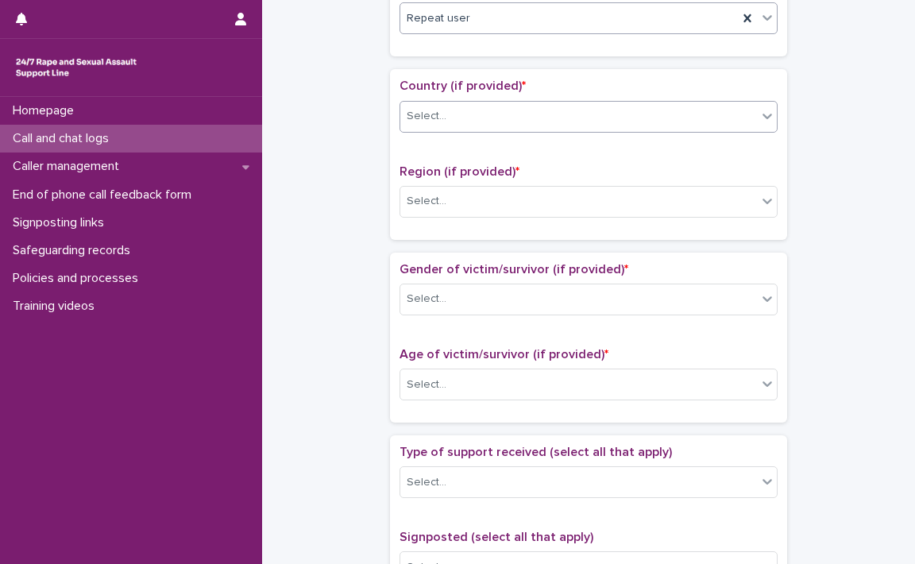
click at [762, 121] on icon at bounding box center [767, 116] width 16 height 16
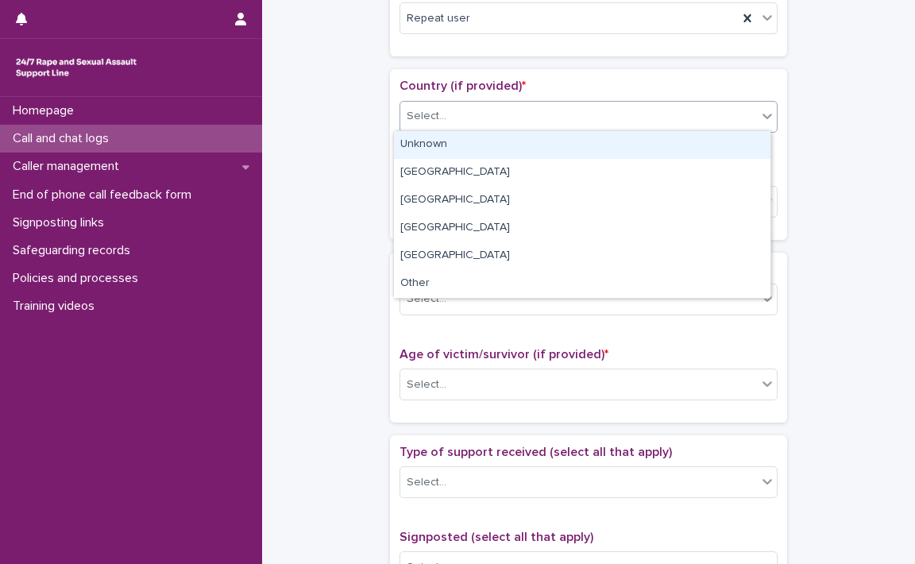
click at [765, 125] on div at bounding box center [767, 116] width 19 height 29
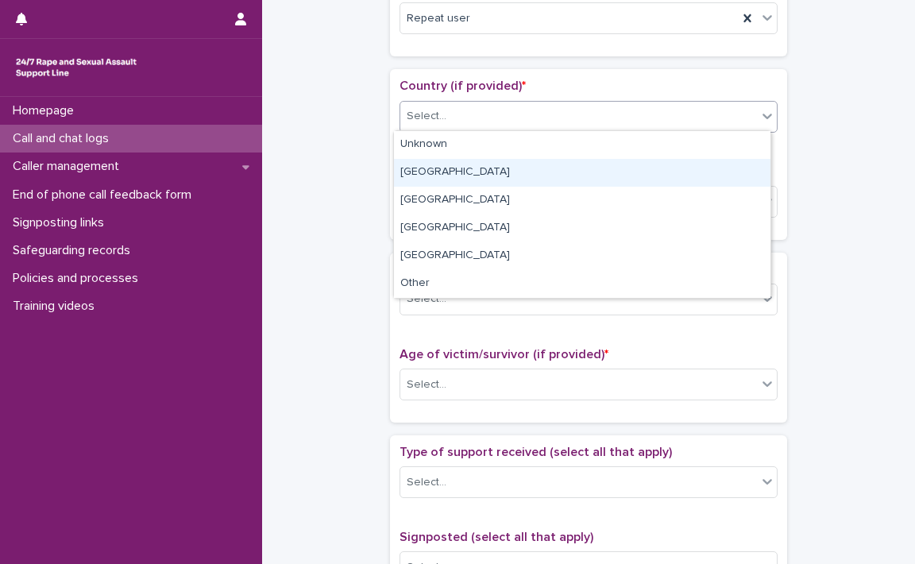
click at [509, 174] on div "[GEOGRAPHIC_DATA]" at bounding box center [582, 173] width 376 height 28
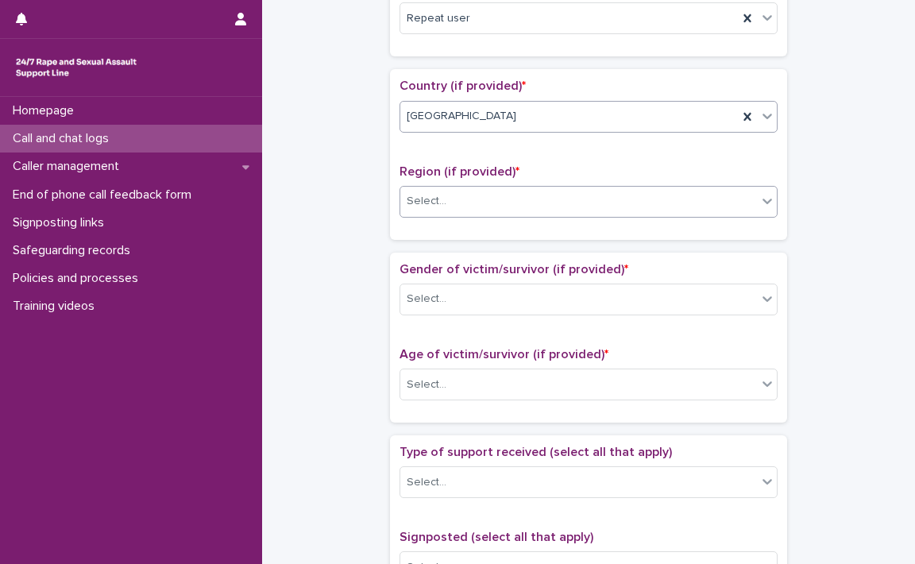
click at [764, 205] on icon at bounding box center [767, 201] width 16 height 16
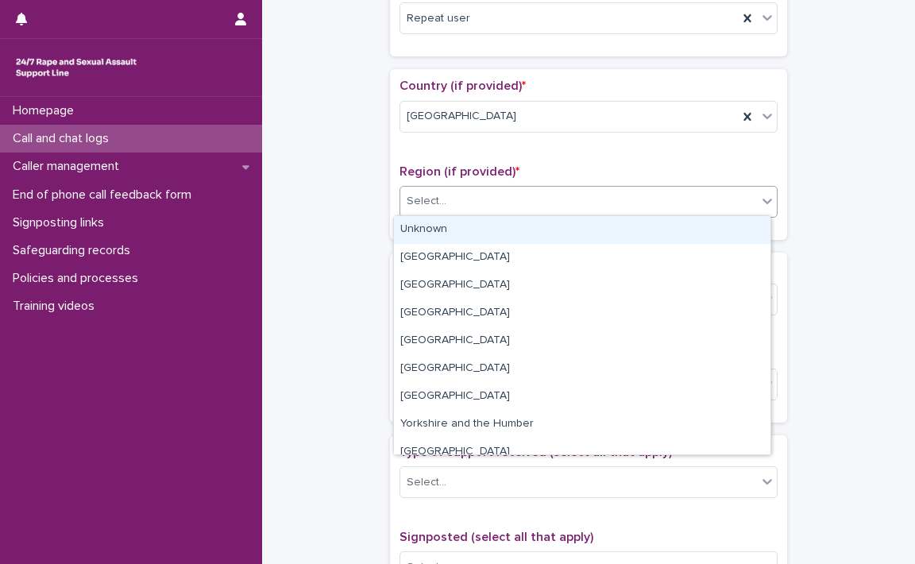
click at [492, 227] on div "Unknown" at bounding box center [582, 230] width 376 height 28
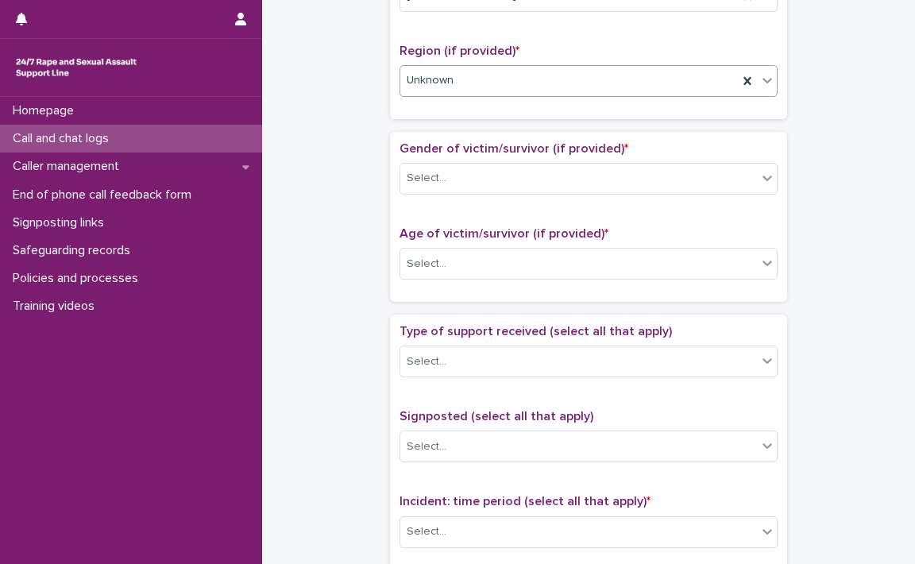
scroll to position [635, 0]
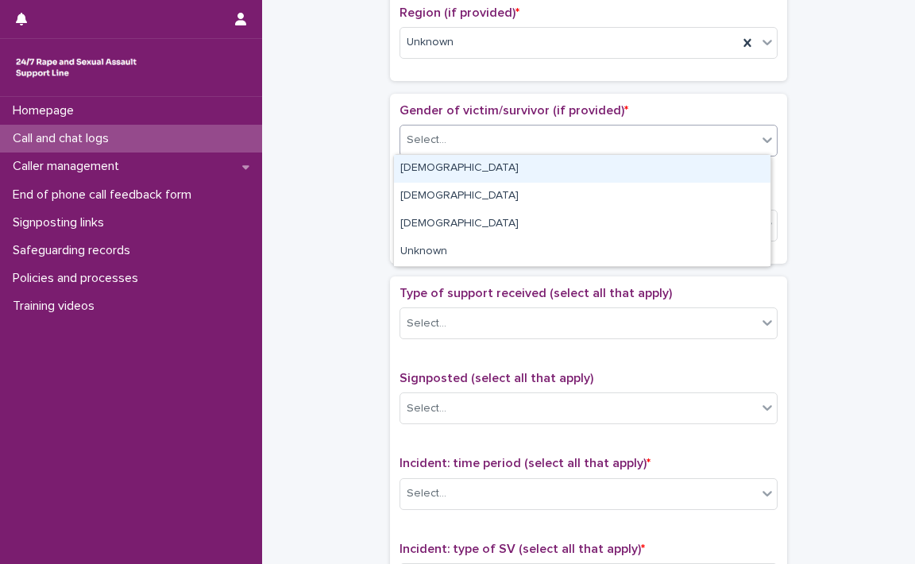
click at [765, 140] on icon at bounding box center [767, 140] width 16 height 16
click at [599, 166] on div "[DEMOGRAPHIC_DATA]" at bounding box center [582, 169] width 376 height 28
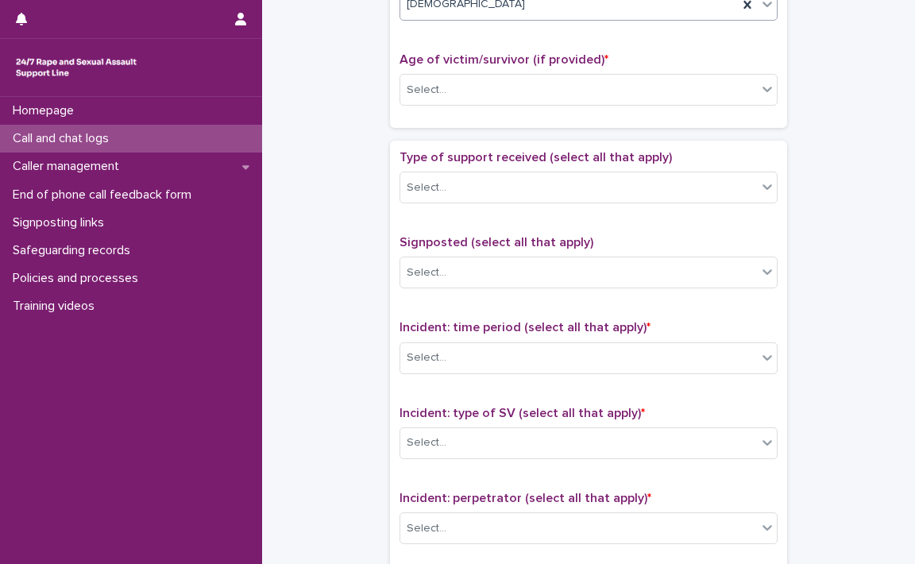
scroll to position [794, 0]
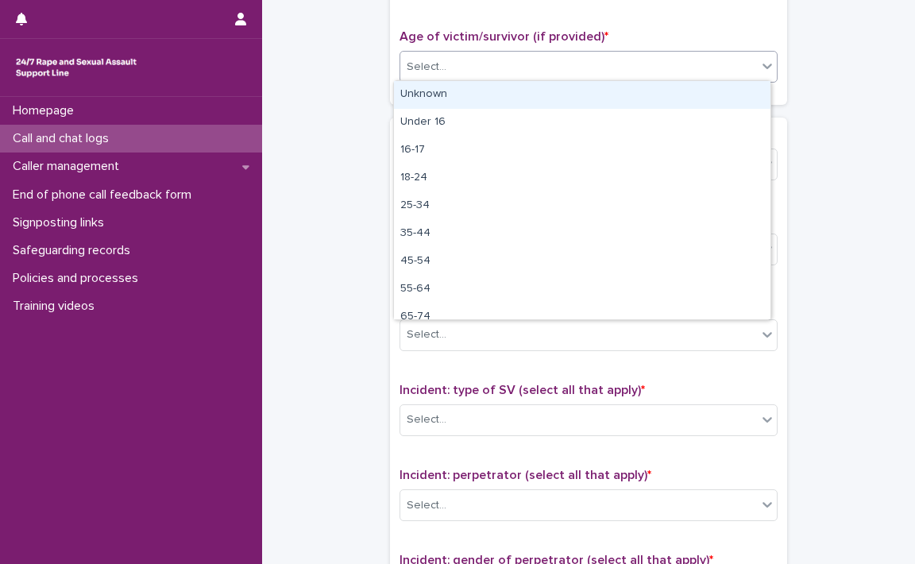
click at [759, 69] on icon at bounding box center [767, 66] width 16 height 16
click at [435, 94] on div "Unknown" at bounding box center [582, 95] width 376 height 28
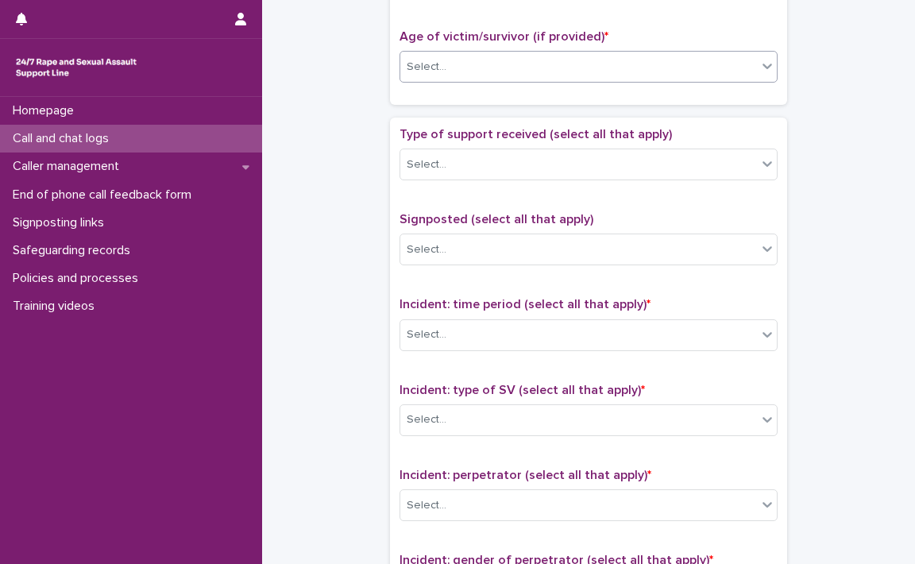
click at [435, 94] on div "Gender of victim/survivor (if provided) * [DEMOGRAPHIC_DATA] Age of victim/surv…" at bounding box center [588, 20] width 397 height 170
click at [765, 160] on icon at bounding box center [767, 164] width 16 height 16
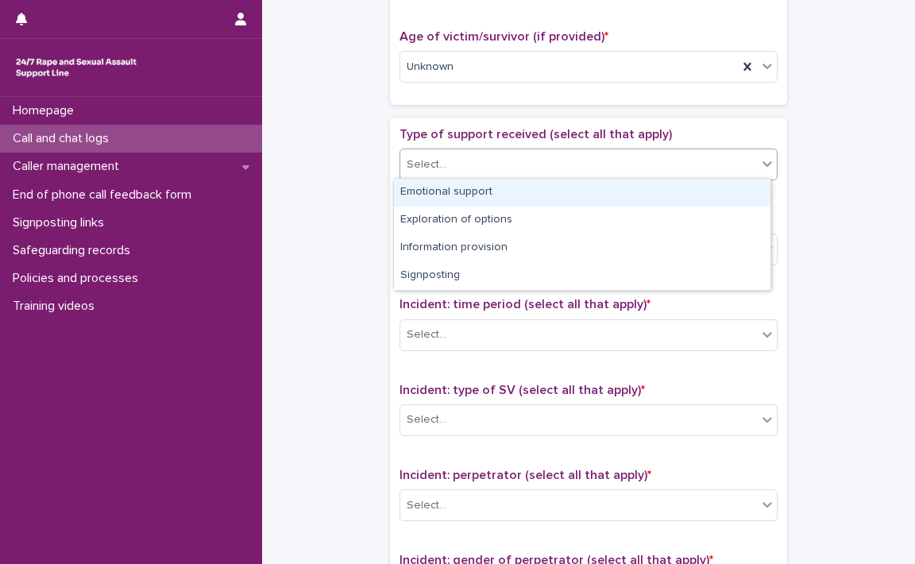
click at [566, 191] on div "Emotional support" at bounding box center [582, 193] width 376 height 28
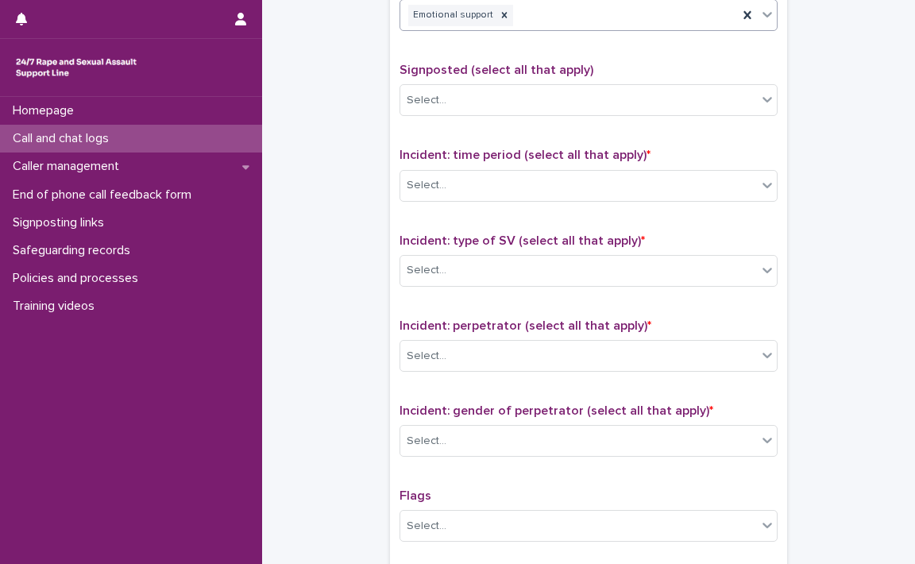
scroll to position [953, 0]
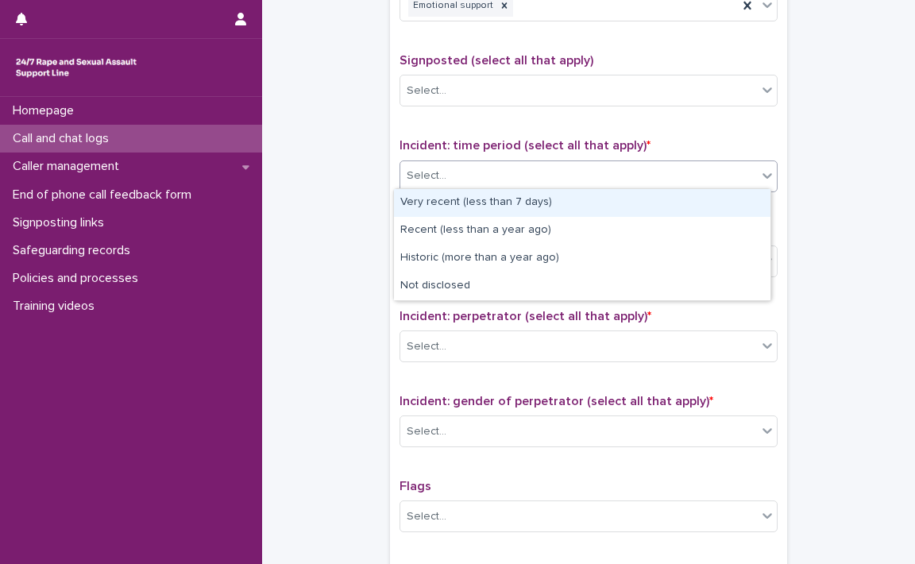
click at [762, 173] on icon at bounding box center [767, 176] width 10 height 6
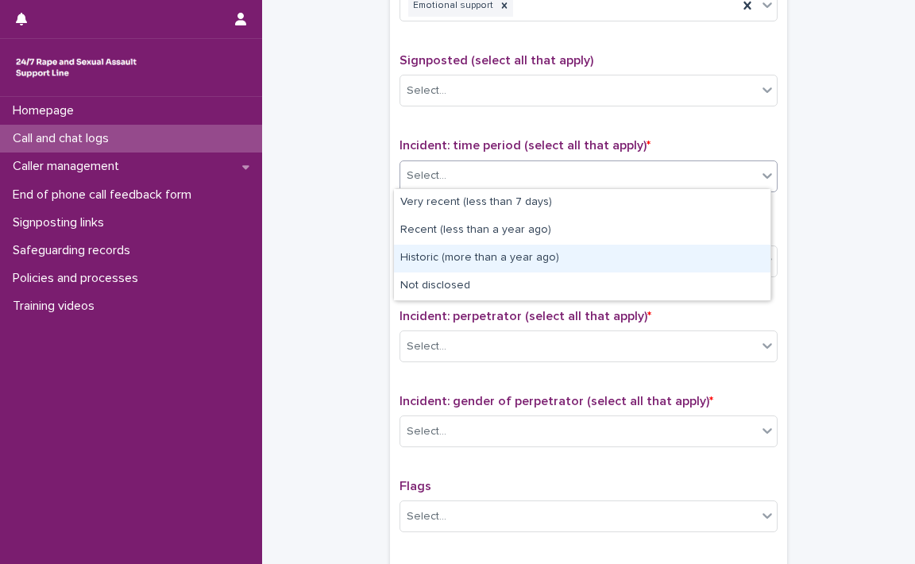
click at [527, 256] on div "Historic (more than a year ago)" at bounding box center [582, 259] width 376 height 28
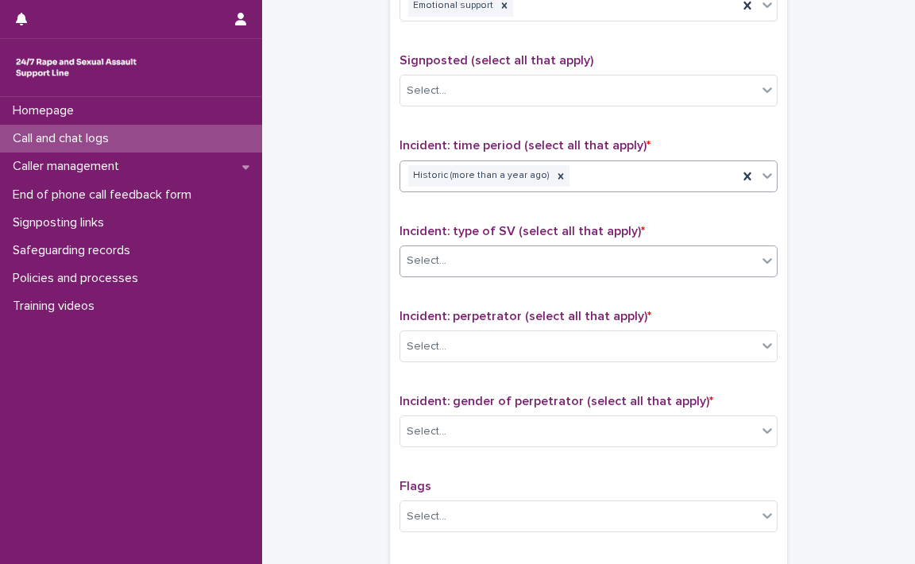
scroll to position [1032, 0]
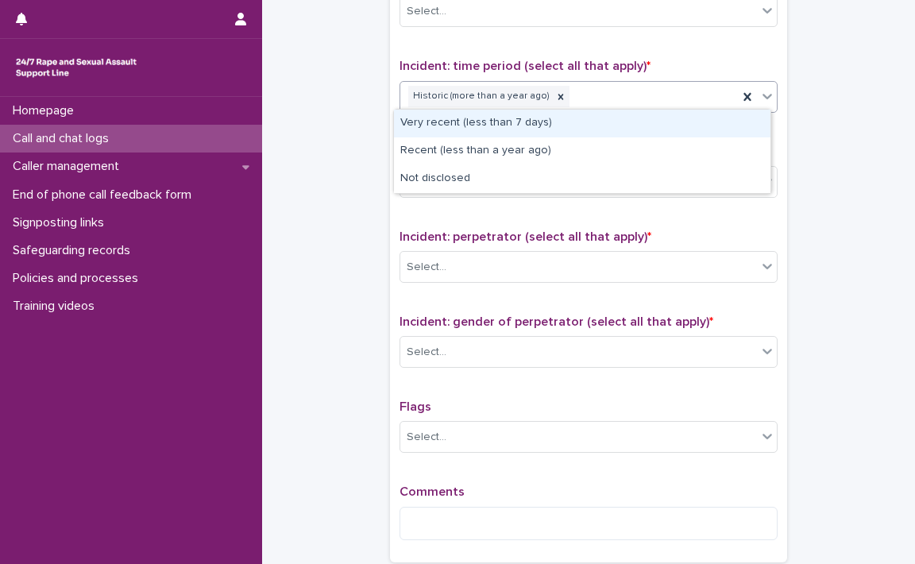
click at [759, 93] on icon at bounding box center [767, 96] width 16 height 16
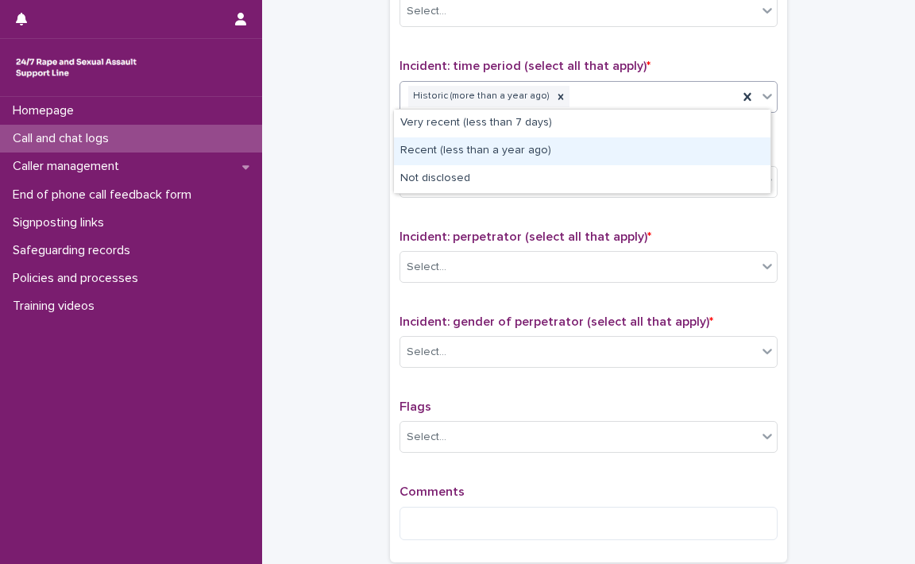
click at [515, 147] on div "Recent (less than a year ago)" at bounding box center [582, 151] width 376 height 28
click at [515, 147] on span "Incident: type of SV (select all that apply) *" at bounding box center [521, 151] width 245 height 13
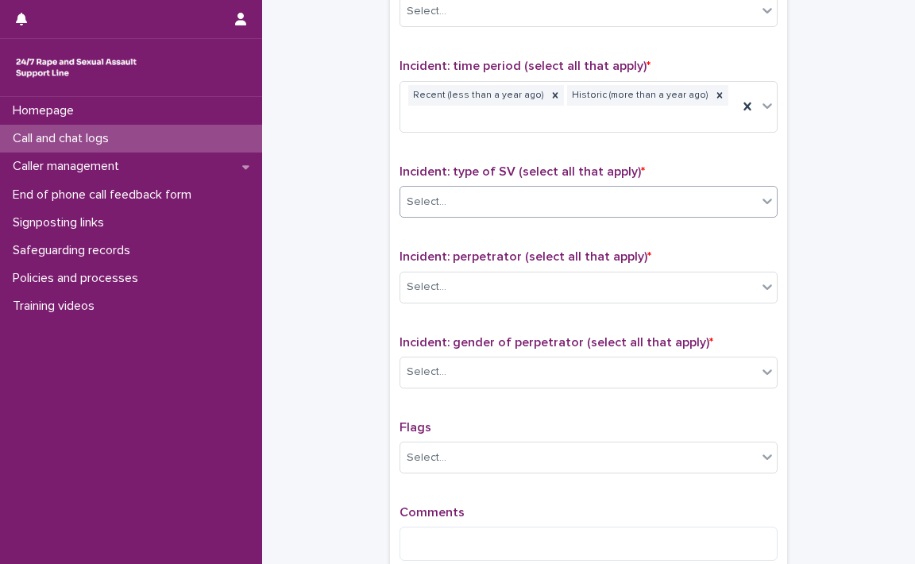
click at [765, 193] on icon at bounding box center [767, 201] width 16 height 16
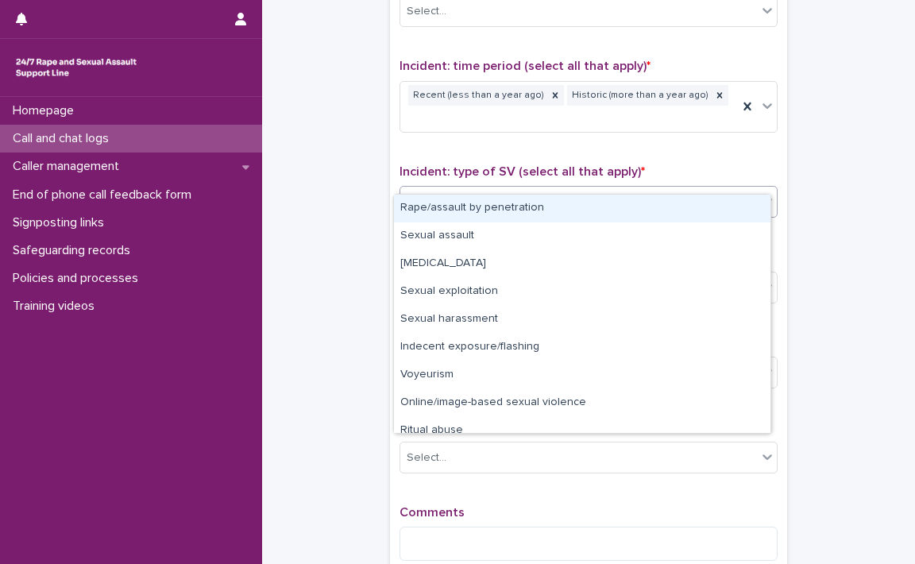
click at [667, 216] on div "Rape/assault by penetration" at bounding box center [582, 209] width 376 height 28
click at [666, 216] on div "Type of support received (select all that apply) Emotional support Signposted (…" at bounding box center [588, 231] width 378 height 684
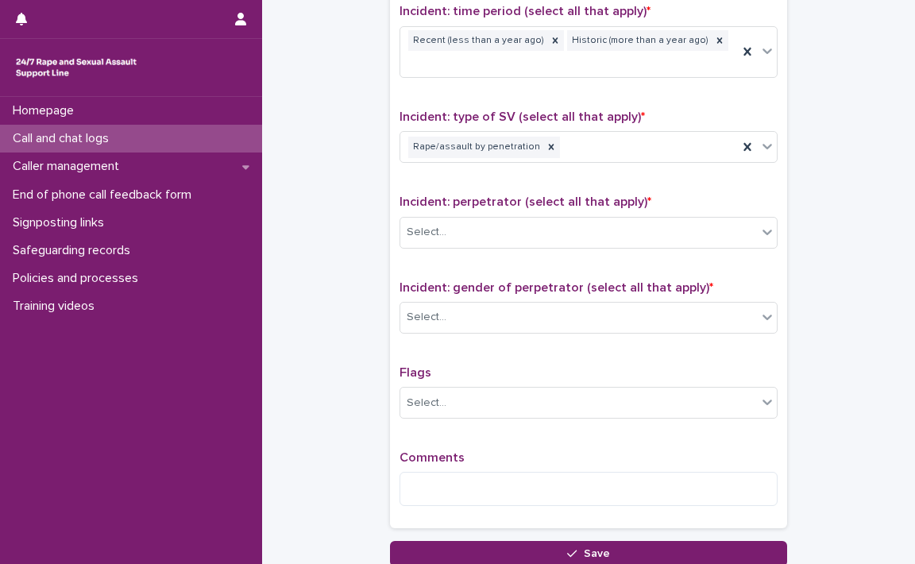
scroll to position [1112, 0]
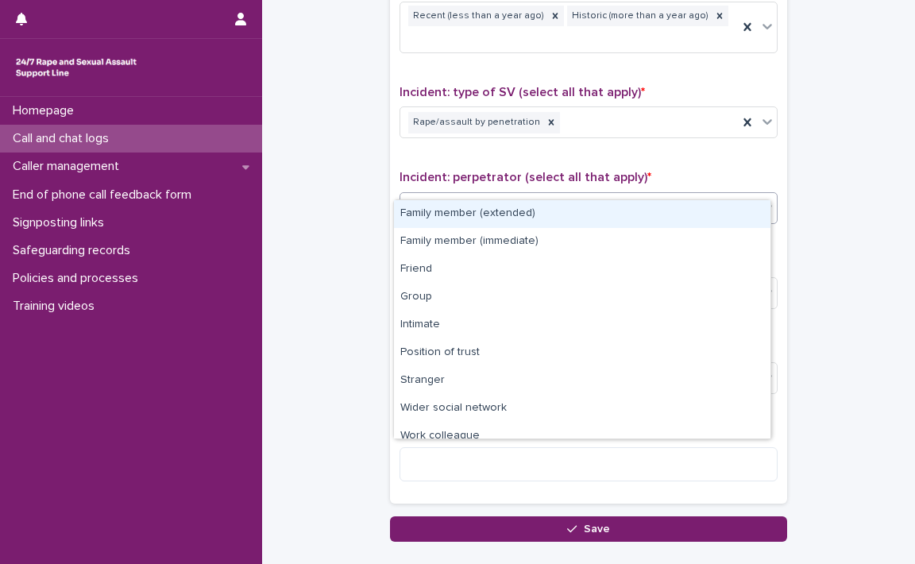
click at [762, 193] on div at bounding box center [767, 207] width 19 height 29
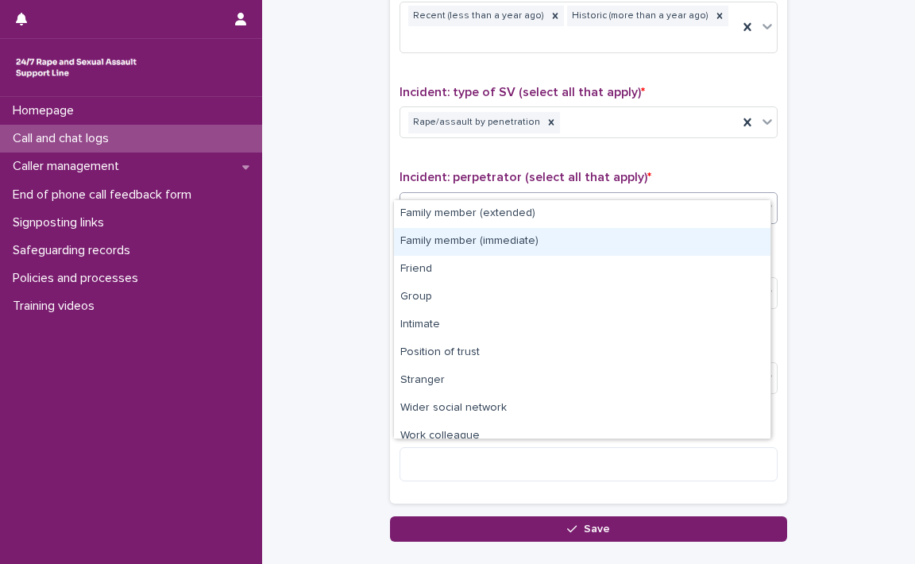
scroll to position [67, 0]
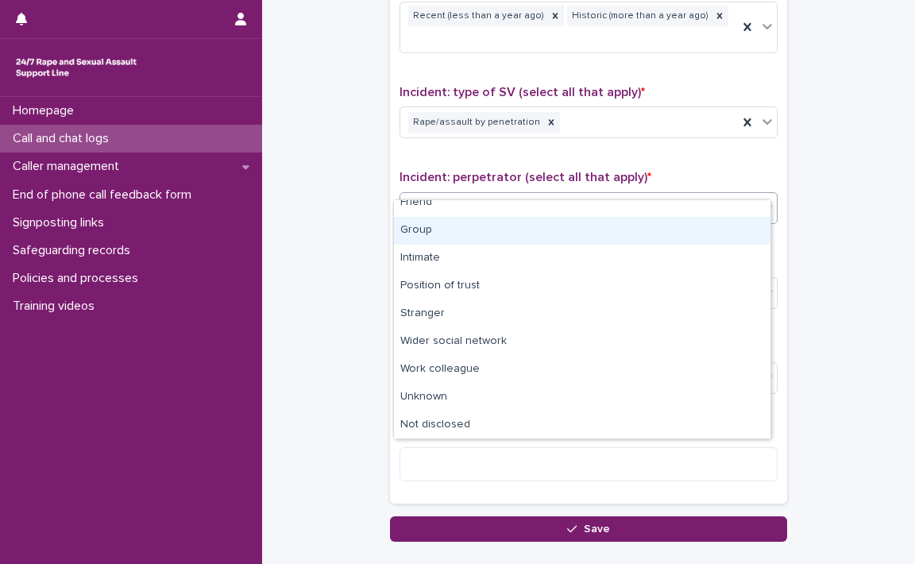
drag, startPoint x: 426, startPoint y: 229, endPoint x: 438, endPoint y: 219, distance: 15.2
click at [426, 229] on div "Group" at bounding box center [582, 231] width 376 height 28
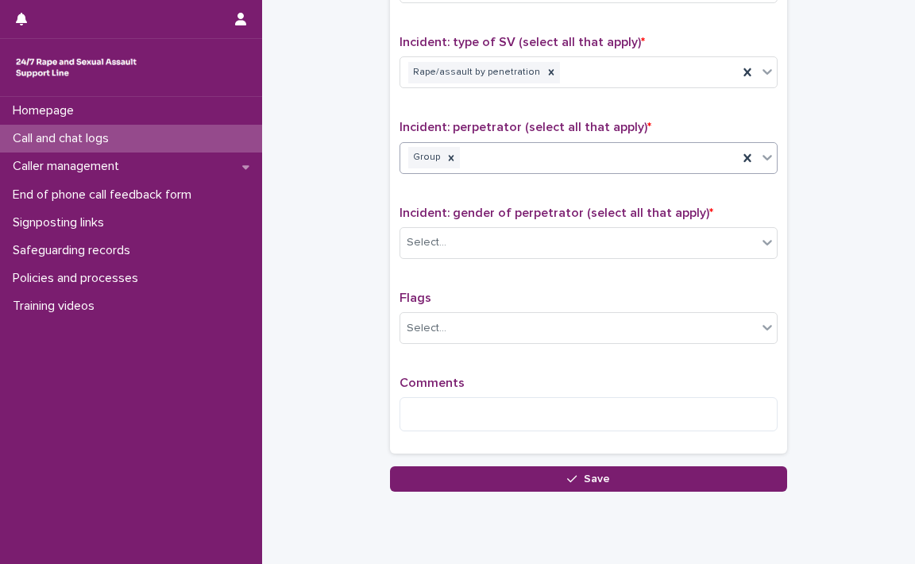
scroll to position [1188, 0]
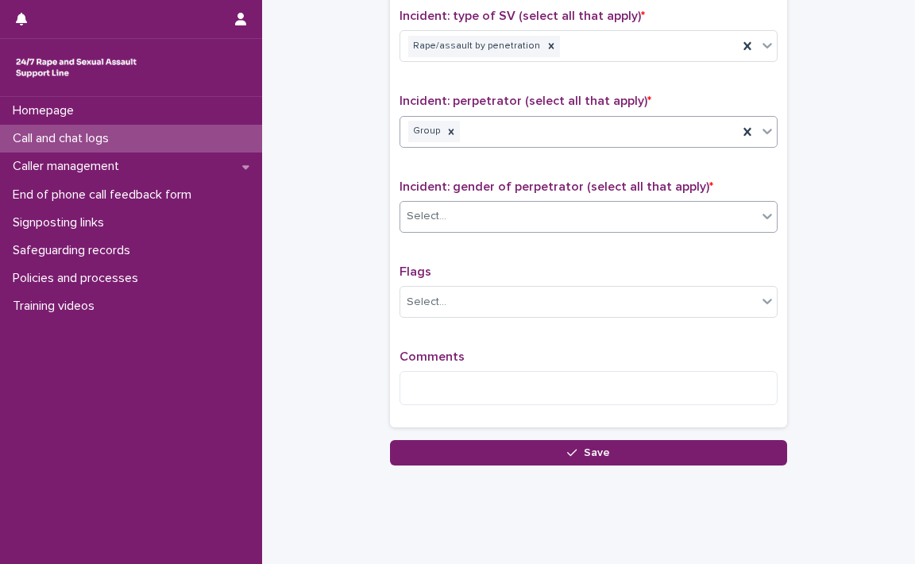
click at [761, 208] on icon at bounding box center [767, 216] width 16 height 16
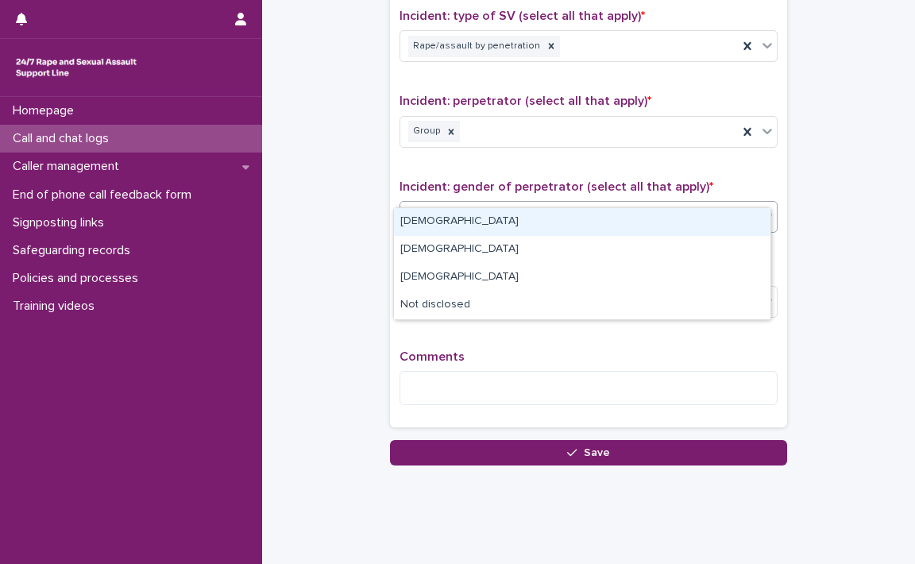
click at [762, 208] on icon at bounding box center [767, 216] width 16 height 16
click at [623, 226] on div "[DEMOGRAPHIC_DATA]" at bounding box center [582, 222] width 376 height 28
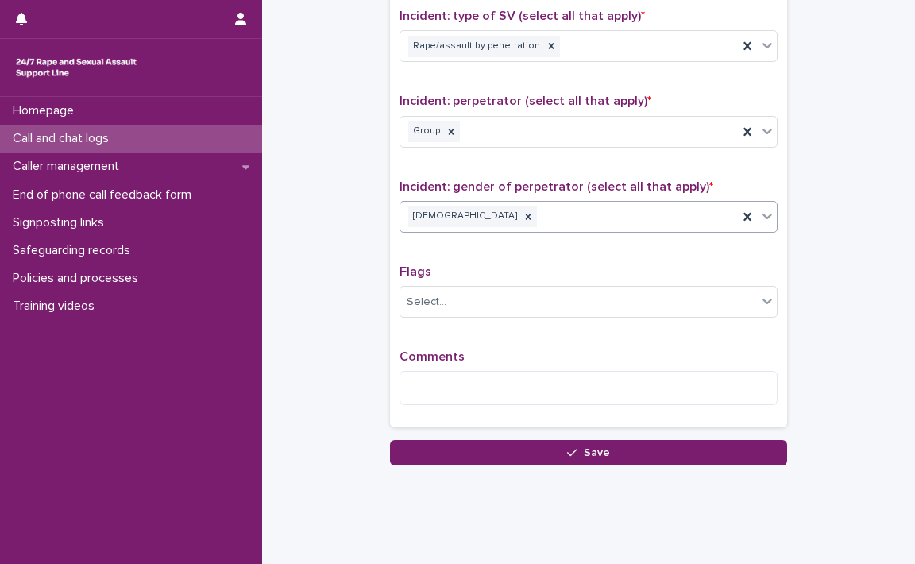
click at [530, 349] on div "Comments" at bounding box center [588, 383] width 378 height 68
click at [534, 371] on textarea at bounding box center [588, 388] width 378 height 34
click at [535, 371] on textarea at bounding box center [588, 388] width 378 height 34
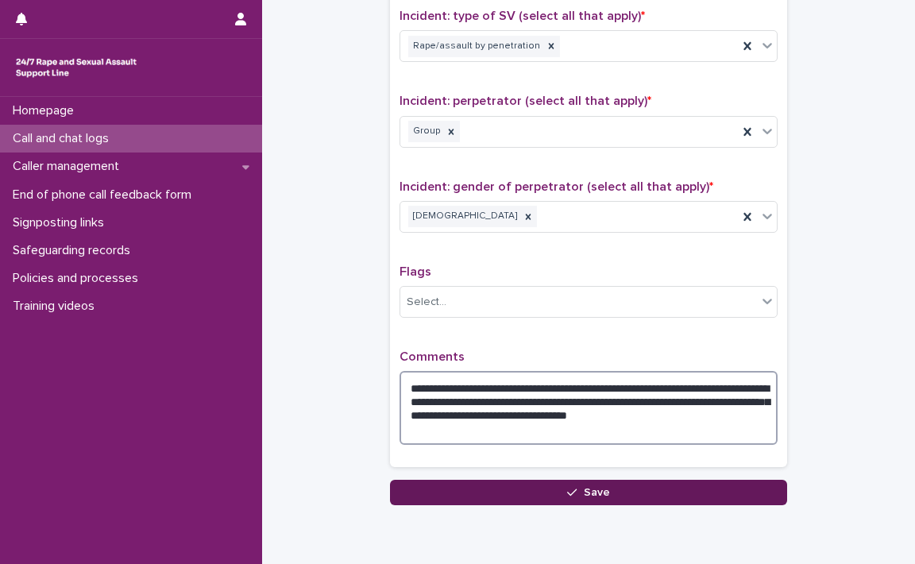
type textarea "**********"
click at [589, 480] on button "Save" at bounding box center [588, 492] width 397 height 25
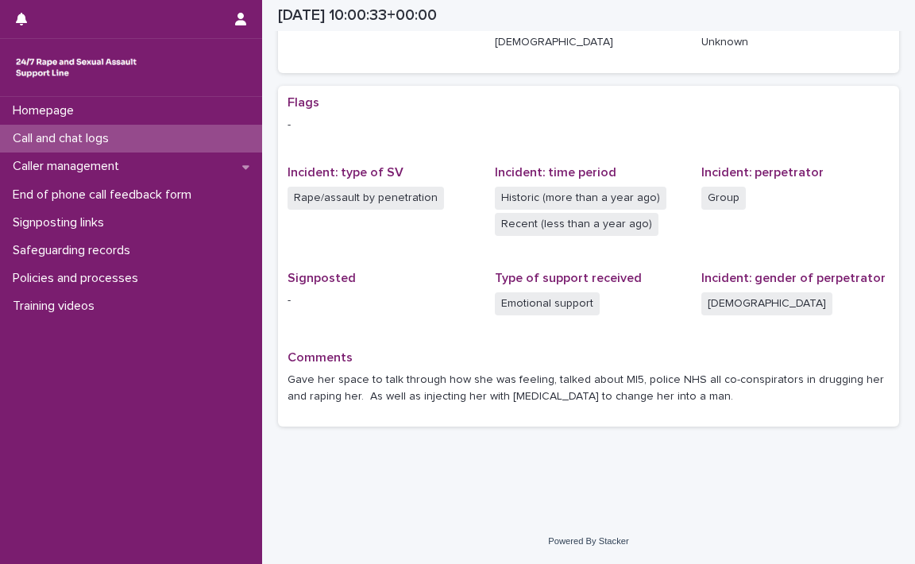
scroll to position [260, 0]
click at [35, 135] on p "Call and chat logs" at bounding box center [63, 138] width 115 height 15
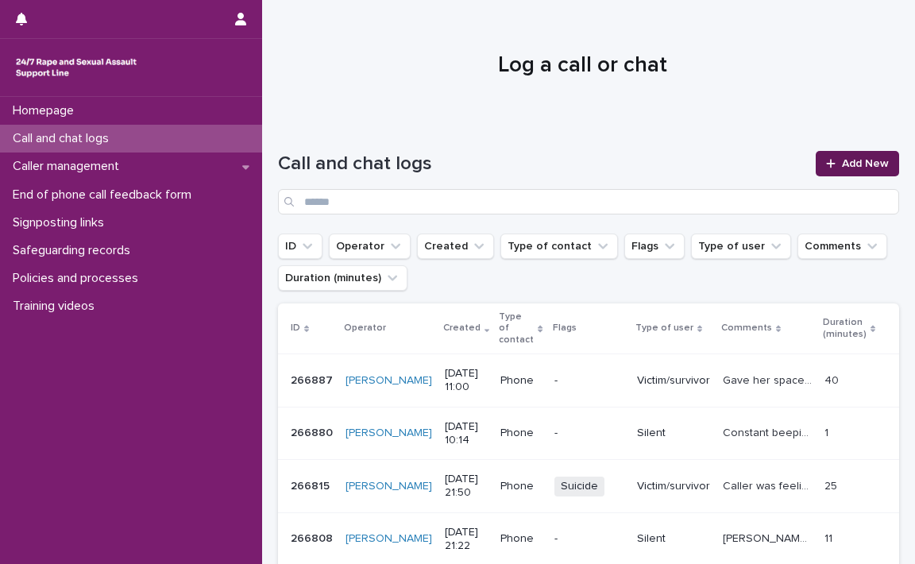
click at [851, 158] on span "Add New" at bounding box center [865, 163] width 47 height 11
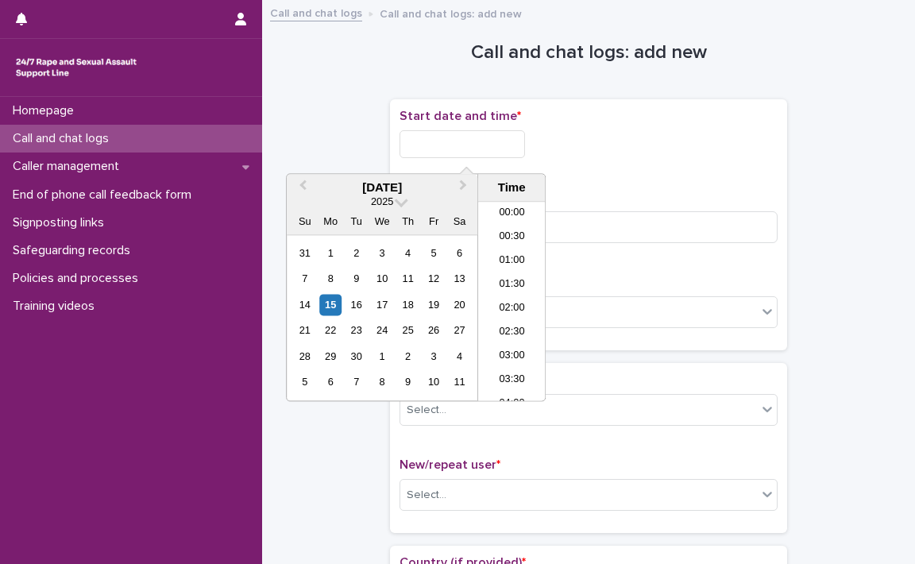
click at [451, 147] on input "text" at bounding box center [461, 144] width 125 height 28
click at [511, 299] on li "11:00" at bounding box center [511, 302] width 67 height 24
click at [495, 141] on input "**********" at bounding box center [461, 144] width 125 height 28
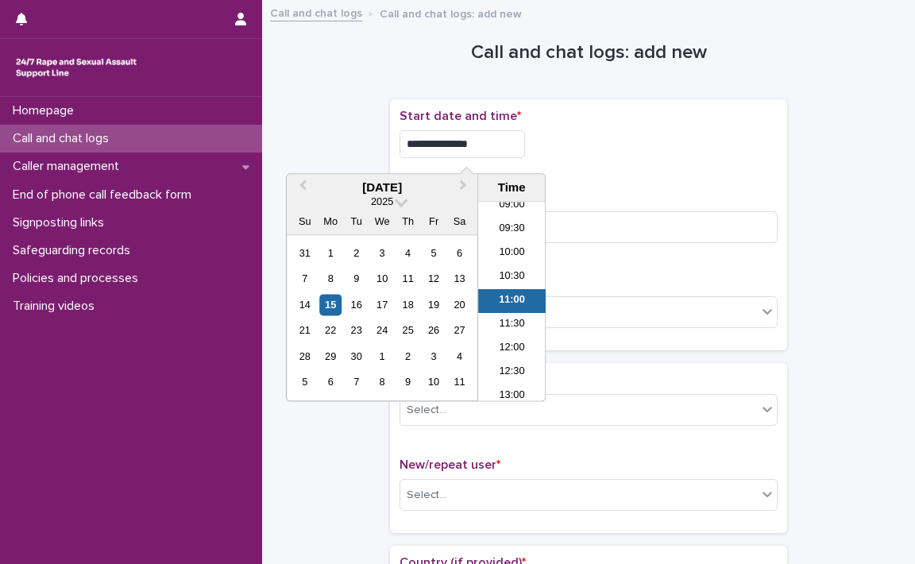
click at [495, 141] on input "**********" at bounding box center [461, 144] width 125 height 28
type input "**********"
drag, startPoint x: 583, startPoint y: 141, endPoint x: 568, endPoint y: 214, distance: 74.6
click at [583, 147] on div "**********" at bounding box center [588, 144] width 378 height 28
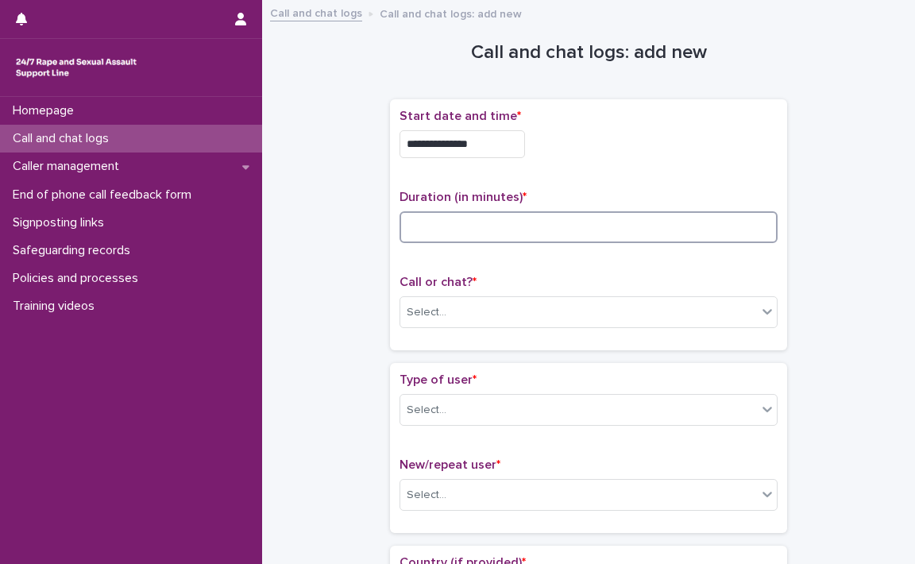
click at [565, 228] on input at bounding box center [588, 227] width 378 height 32
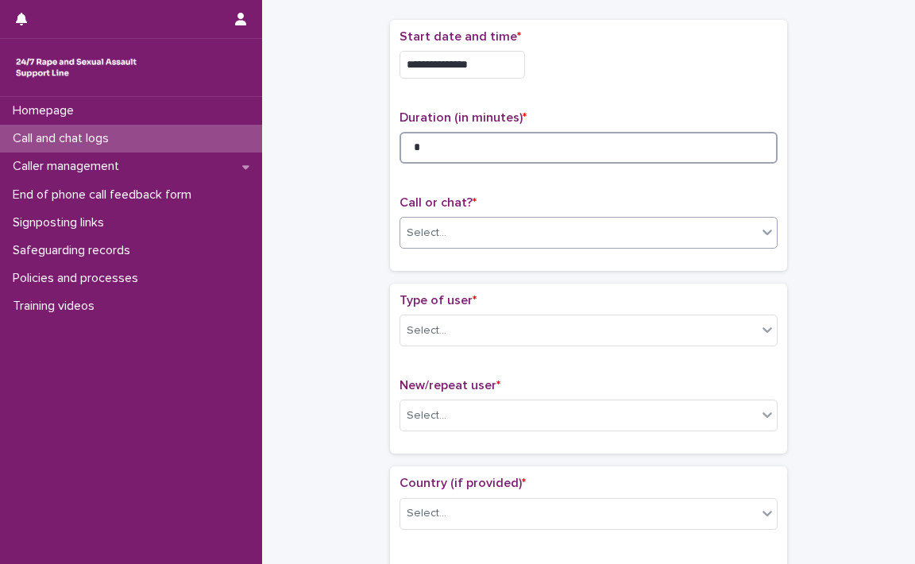
type input "*"
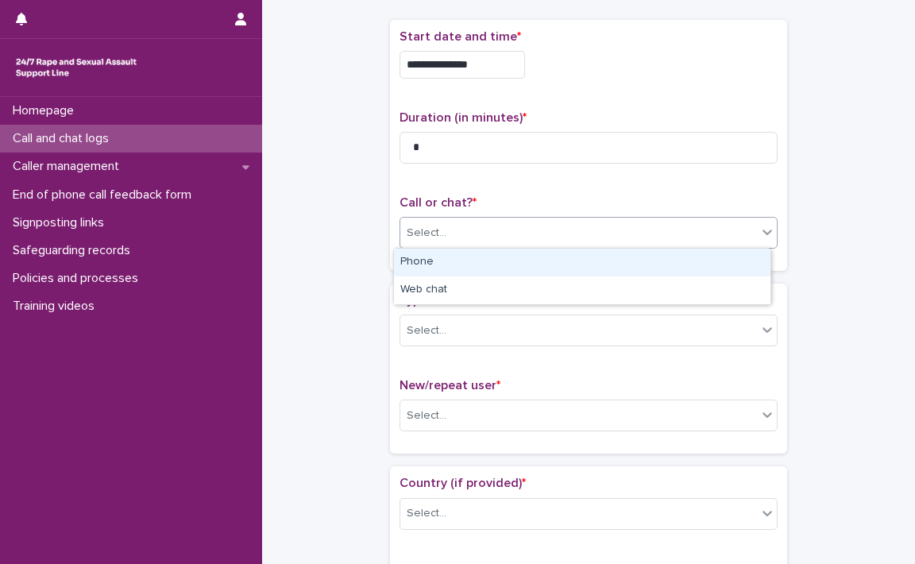
click at [759, 238] on icon at bounding box center [767, 232] width 16 height 16
click at [522, 264] on div "Phone" at bounding box center [582, 263] width 376 height 28
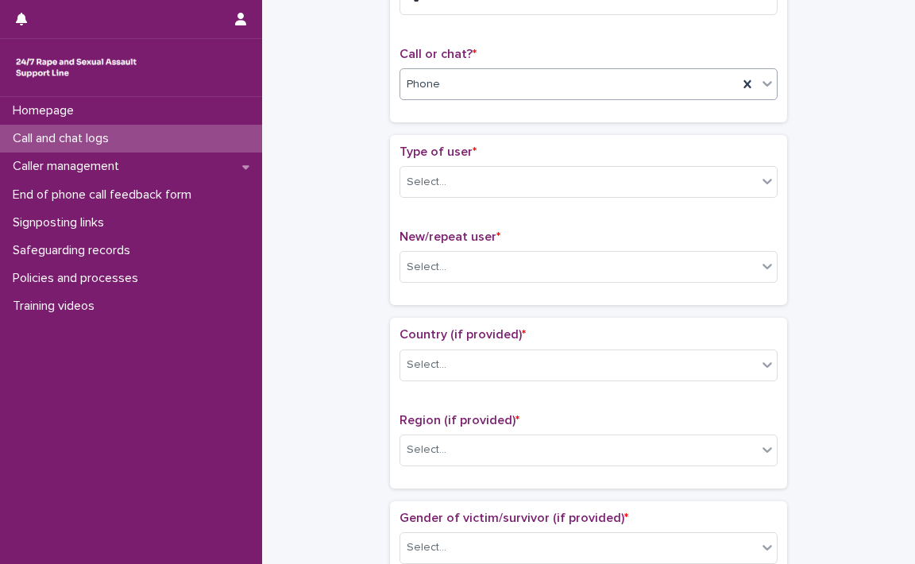
scroll to position [238, 0]
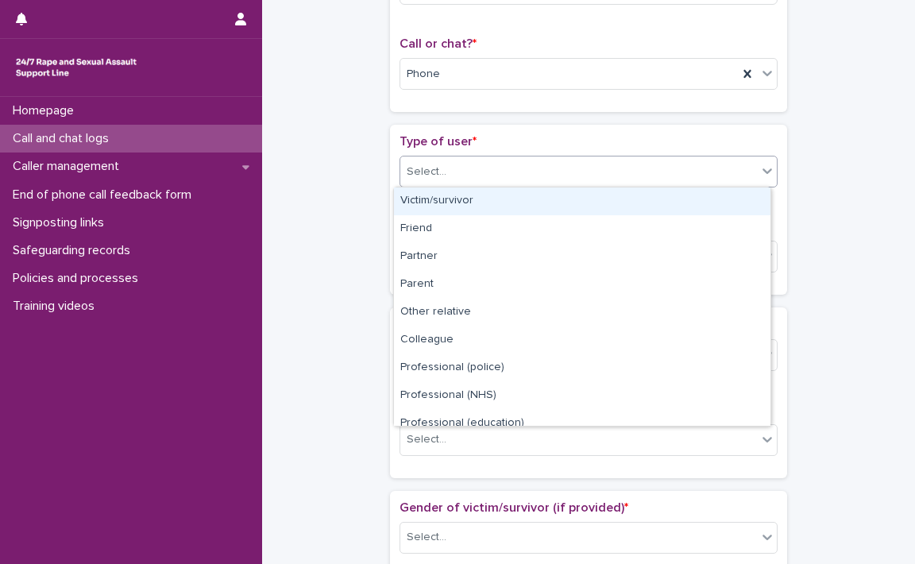
click at [769, 177] on icon at bounding box center [767, 171] width 16 height 16
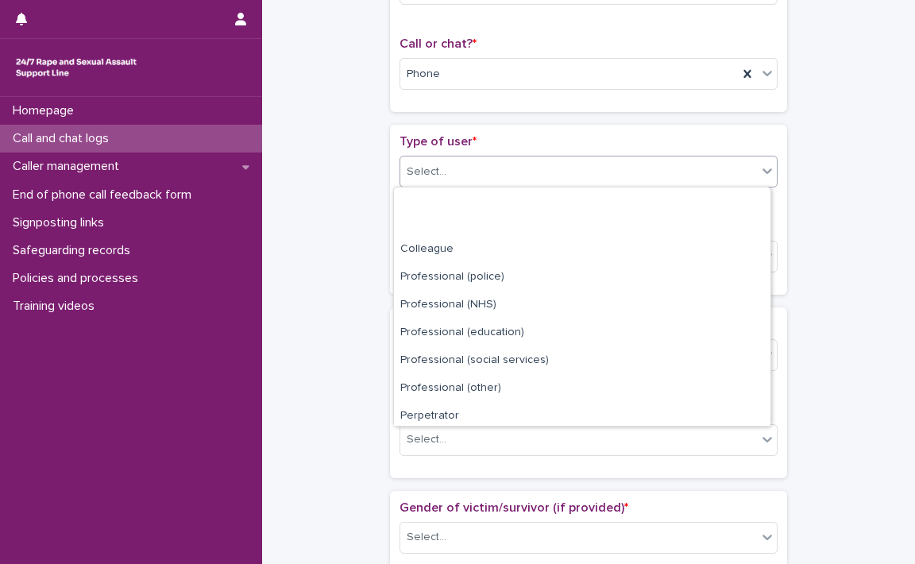
scroll to position [178, 0]
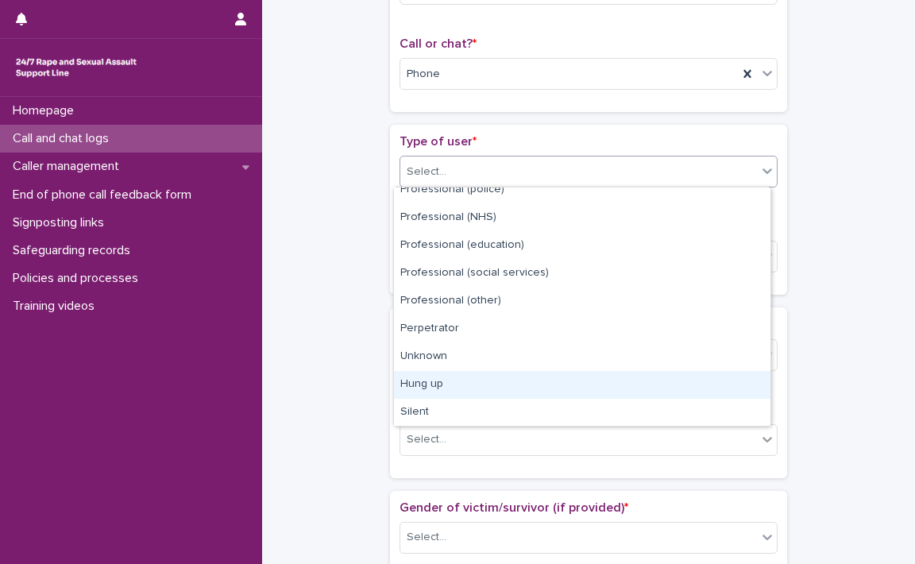
drag, startPoint x: 489, startPoint y: 384, endPoint x: 489, endPoint y: 372, distance: 11.1
click at [489, 384] on div "Hung up" at bounding box center [582, 385] width 376 height 28
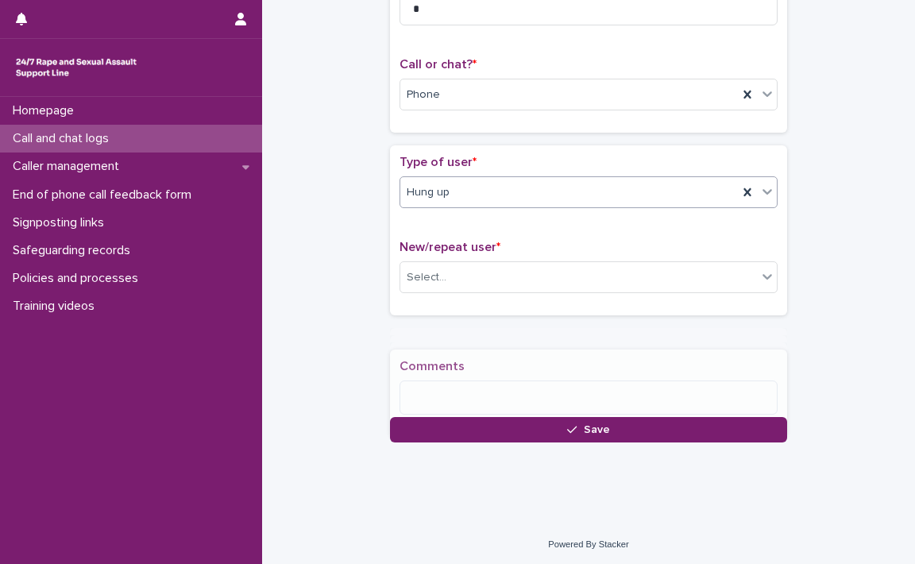
scroll to position [229, 0]
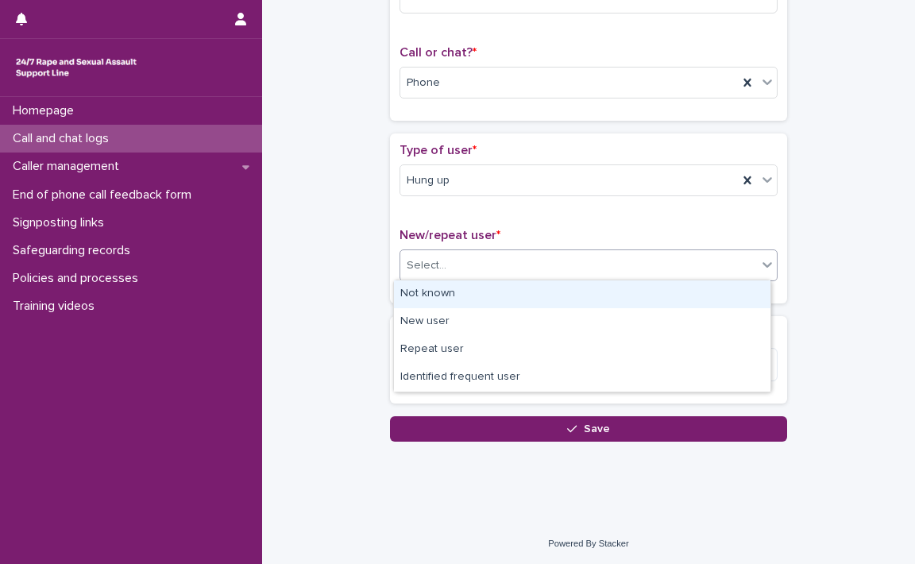
click at [760, 266] on icon at bounding box center [767, 264] width 16 height 16
click at [499, 292] on div "Not known" at bounding box center [582, 294] width 376 height 28
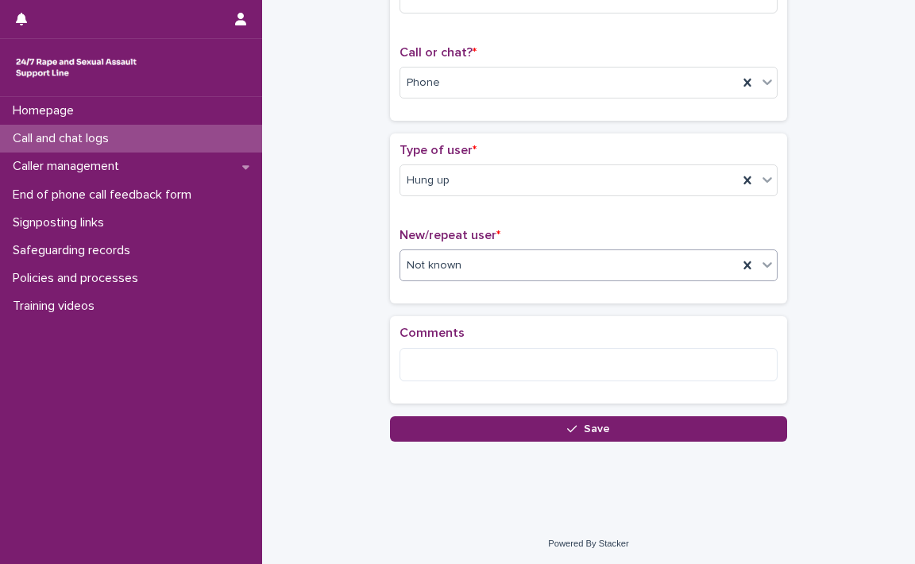
click at [591, 425] on span "Save" at bounding box center [597, 428] width 26 height 11
